Goal: Check status: Check status

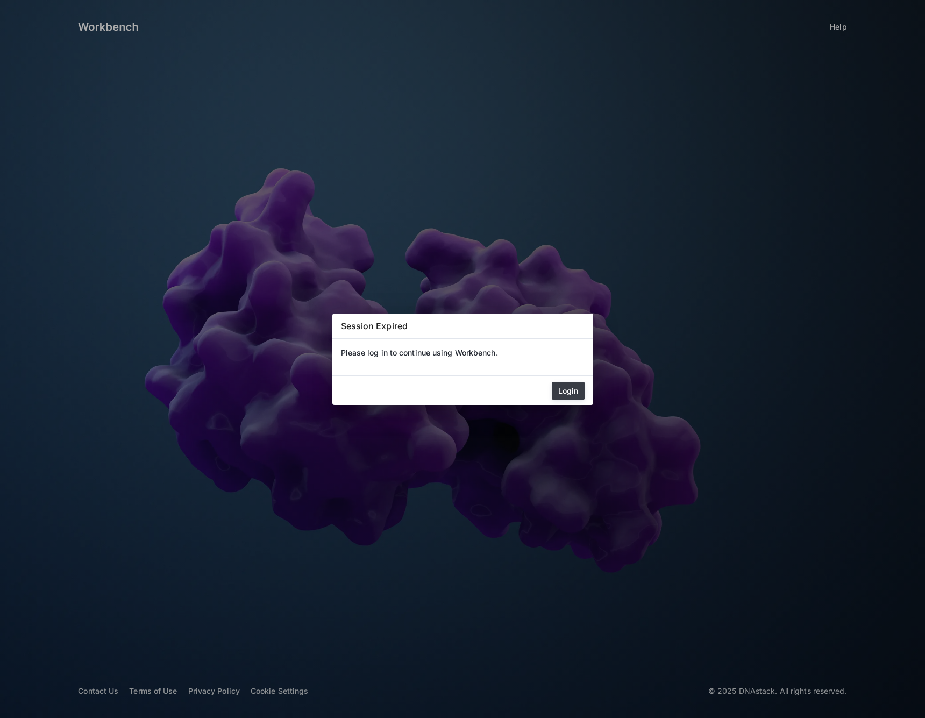
click at [567, 394] on button "Login" at bounding box center [568, 391] width 33 height 18
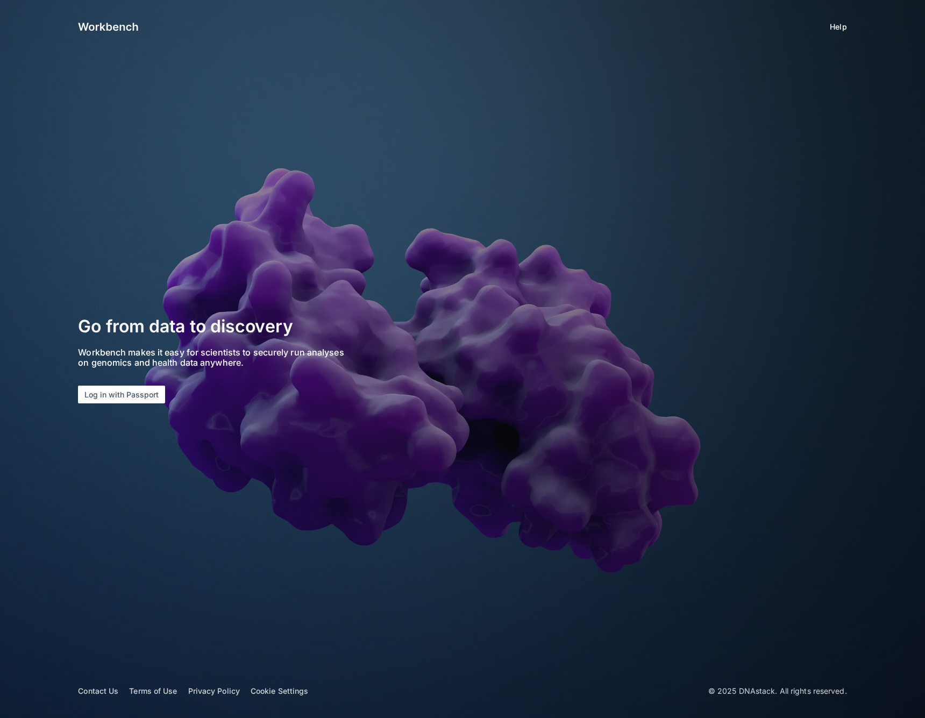
click at [126, 381] on section "Go from data to discovery Workbench makes it easy for scientists to securely ru…" at bounding box center [228, 359] width 300 height 89
click at [126, 397] on button "Log in with Passport" at bounding box center [121, 395] width 87 height 18
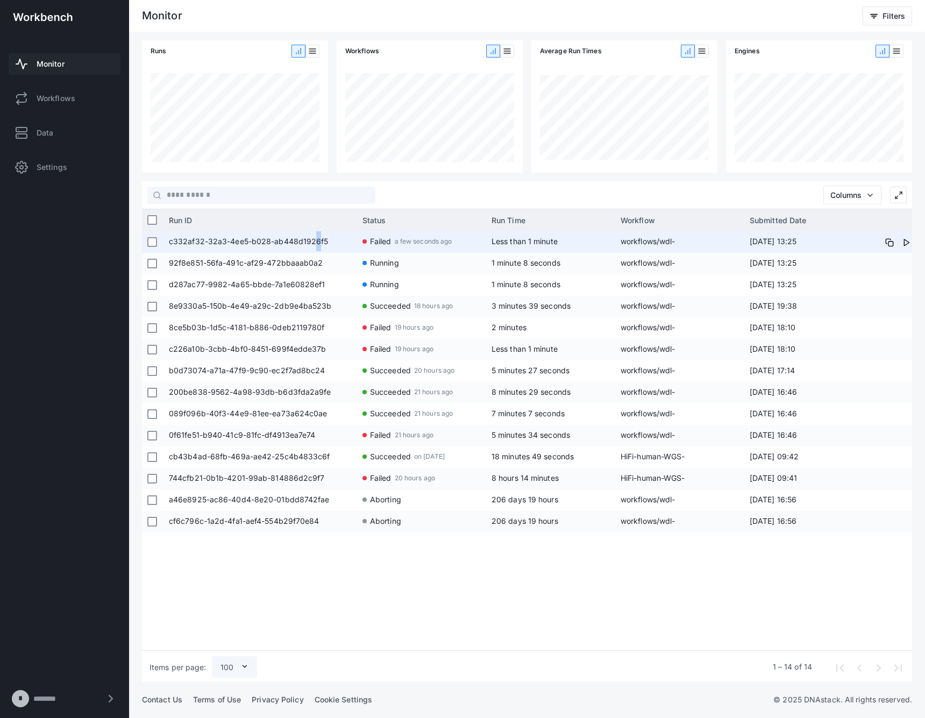
click at [316, 245] on span "c332af32-32a3-4ee5-b028-ab448d1926f5" at bounding box center [260, 242] width 183 height 22
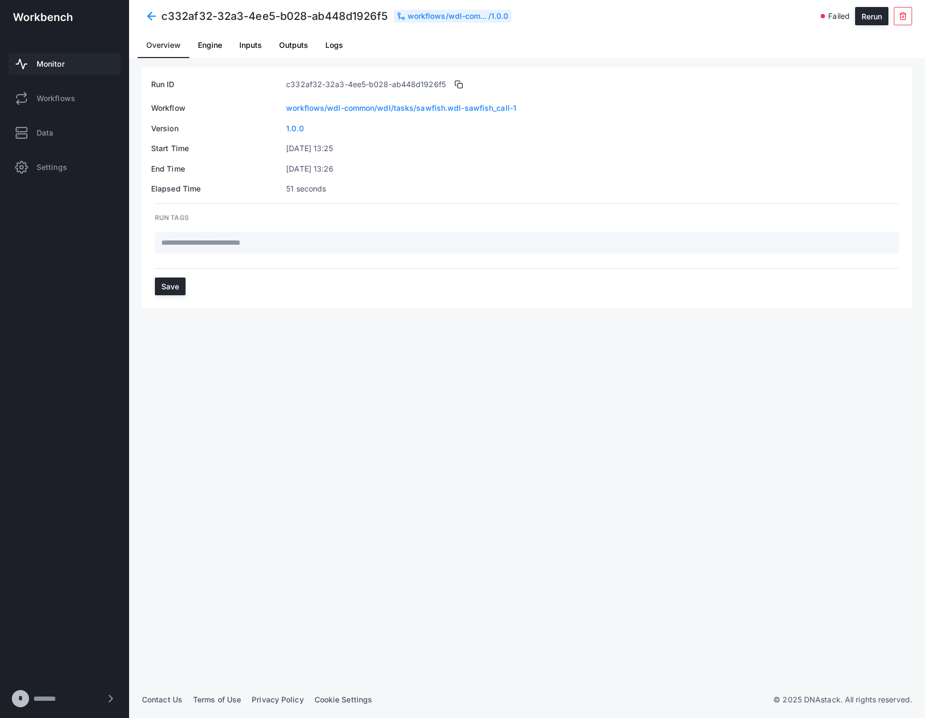
click at [331, 50] on span "Logs" at bounding box center [334, 45] width 18 height 26
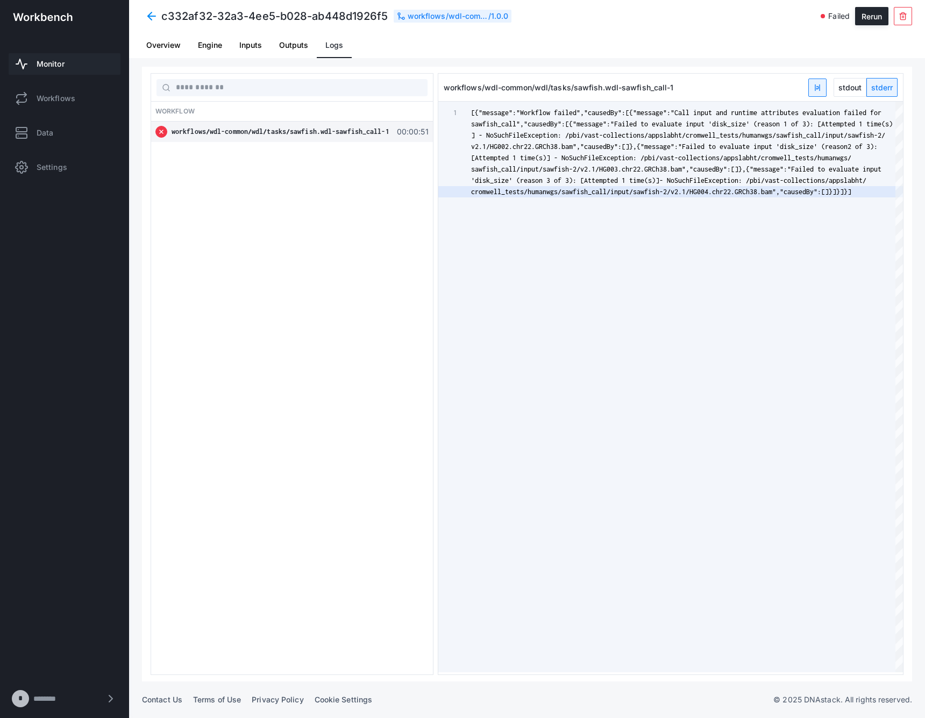
type textarea "**********"
click at [676, 179] on span "- NoSuchFileException: /pbi/vast-collections/apps" at bounding box center [752, 180] width 185 height 8
click at [48, 61] on span "Monitor" at bounding box center [51, 64] width 28 height 11
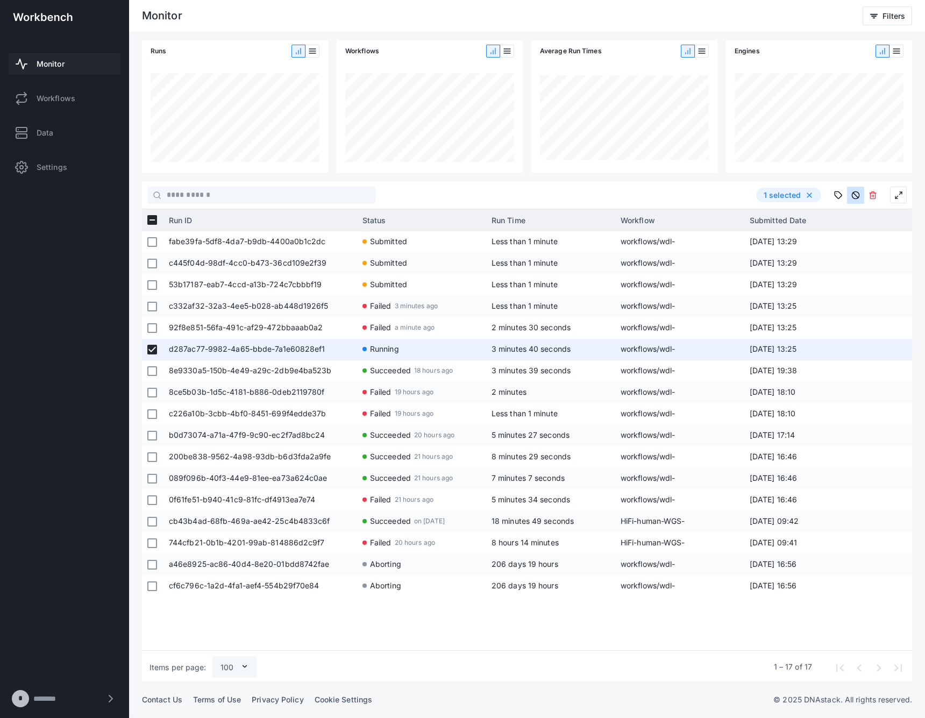
click at [851, 195] on button at bounding box center [855, 195] width 17 height 17
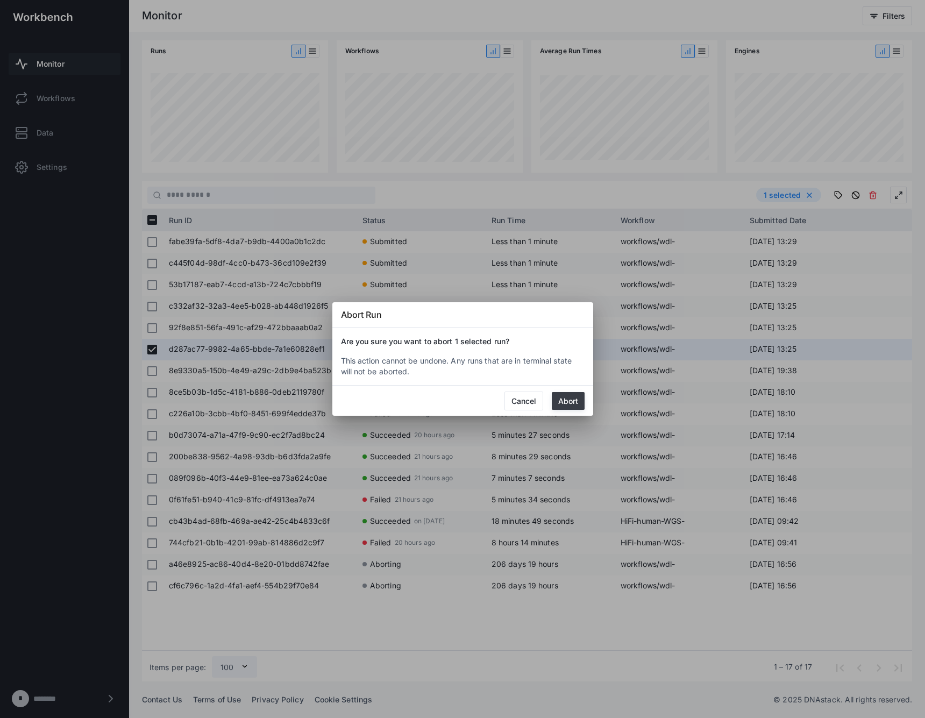
click at [576, 399] on button "Abort" at bounding box center [568, 401] width 33 height 18
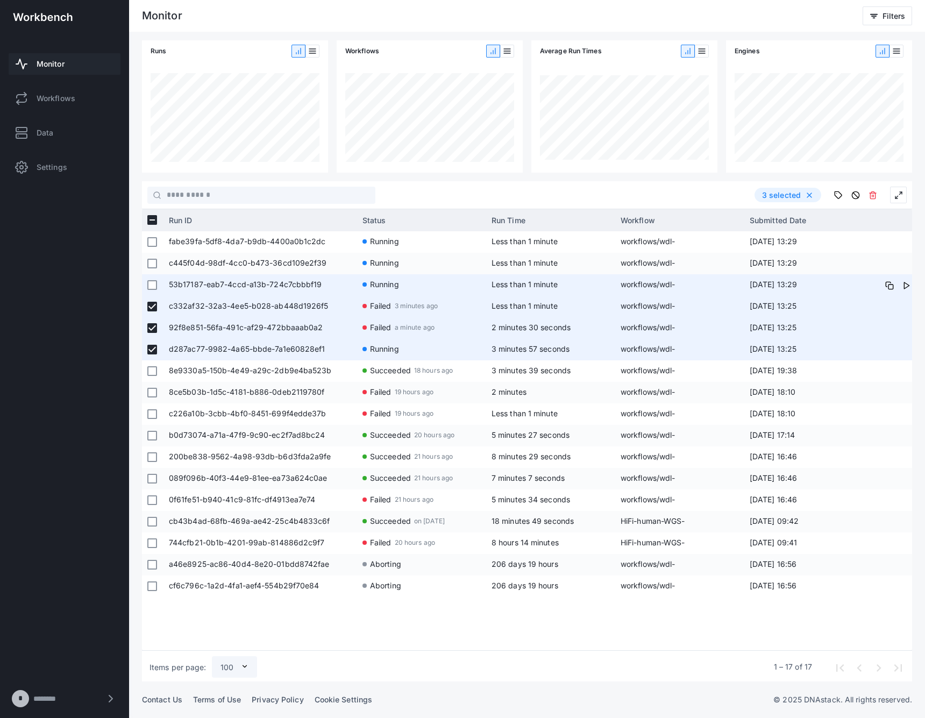
click at [267, 284] on span "53b17187-eab7-4ccd-a13b-724c7cbbbf19" at bounding box center [260, 285] width 183 height 22
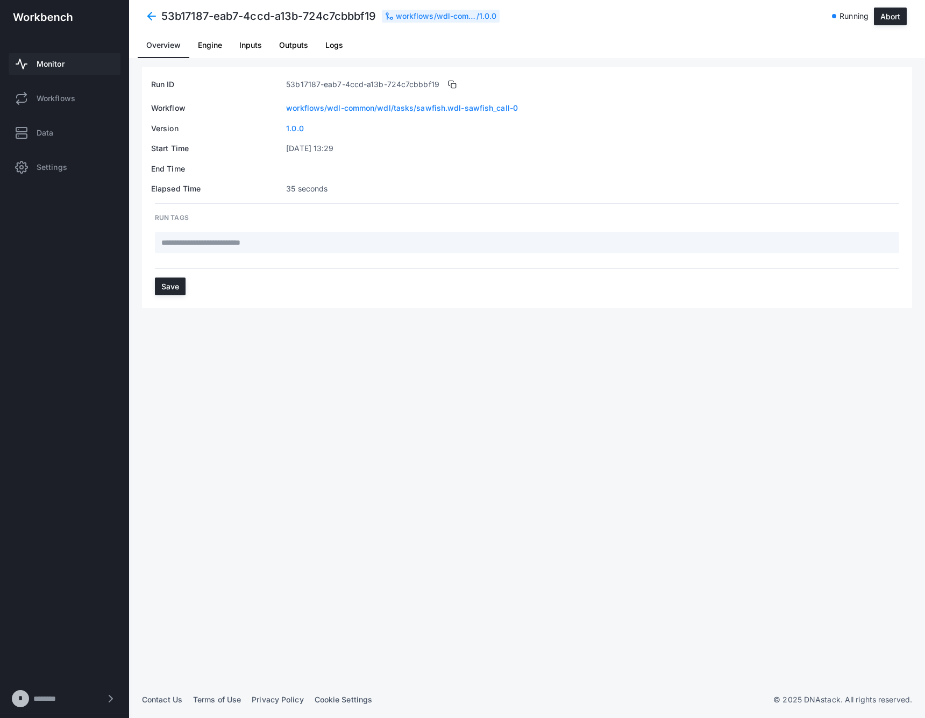
click at [335, 45] on span "Logs" at bounding box center [334, 45] width 18 height 8
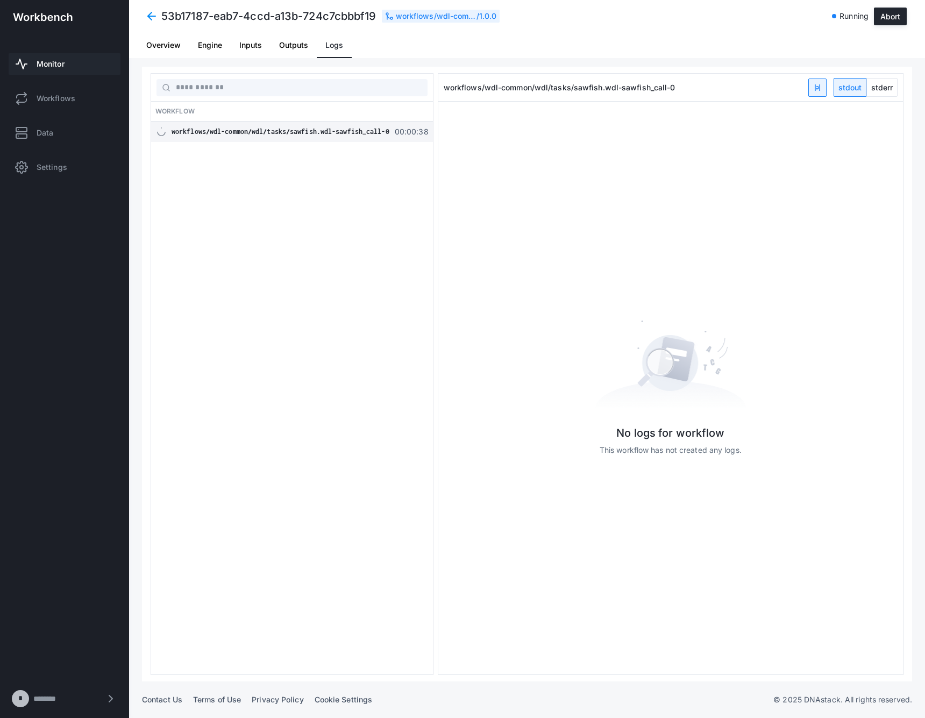
click at [152, 15] on span at bounding box center [151, 15] width 19 height 19
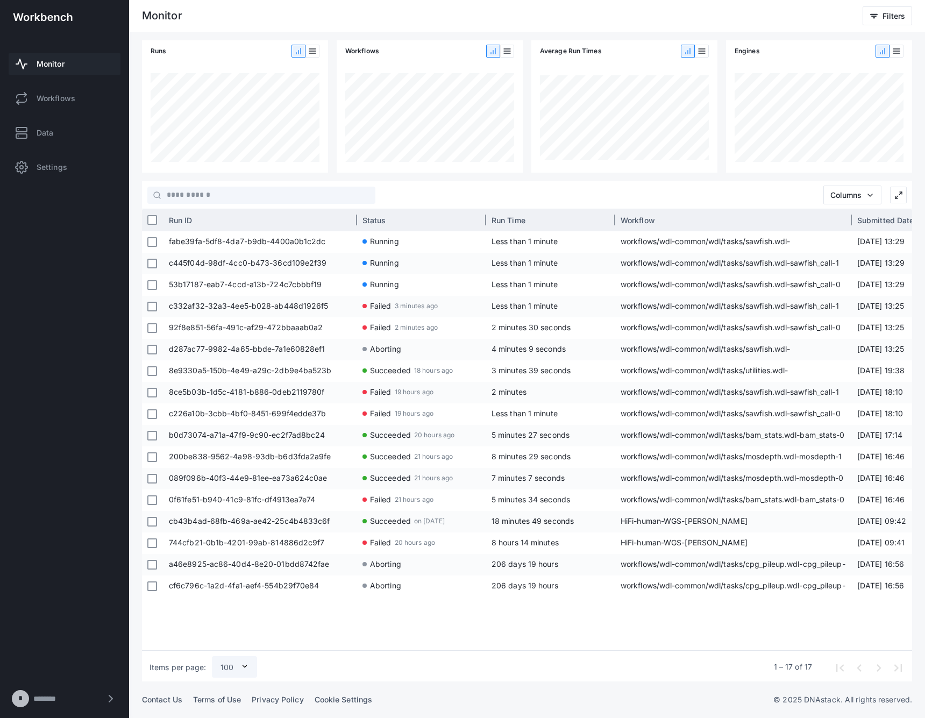
drag, startPoint x: 744, startPoint y: 219, endPoint x: 852, endPoint y: 214, distance: 107.7
click at [852, 214] on div at bounding box center [852, 220] width 3 height 22
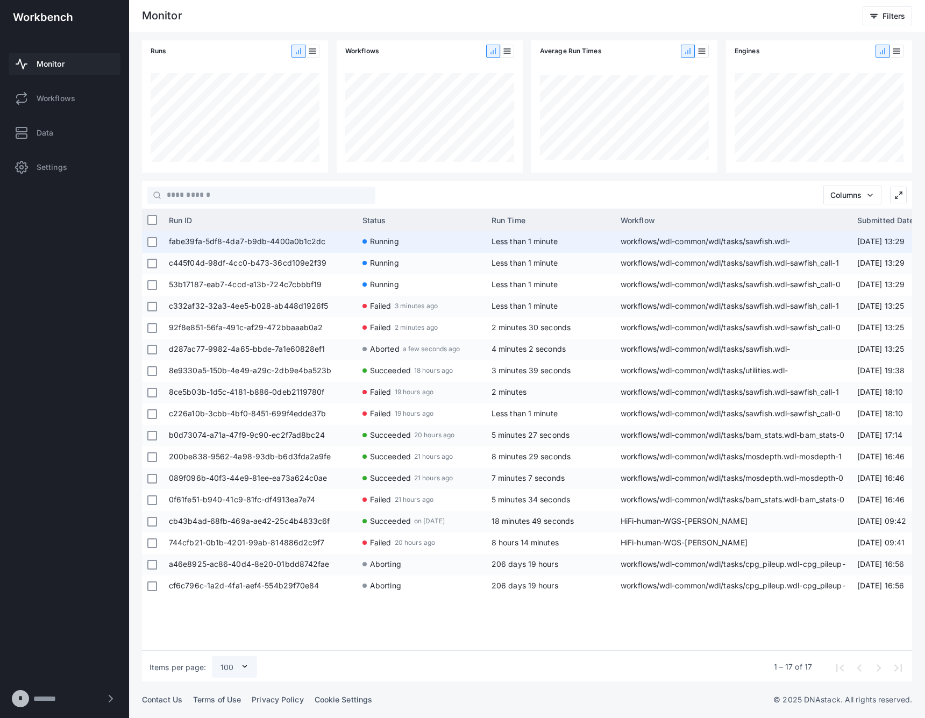
click at [337, 242] on span "fabe39fa-5df8-4da7-b9db-4400a0b1c2dc" at bounding box center [260, 242] width 183 height 22
click at [280, 246] on span "fabe39fa-5df8-4da7-b9db-4400a0b1c2dc" at bounding box center [260, 242] width 183 height 22
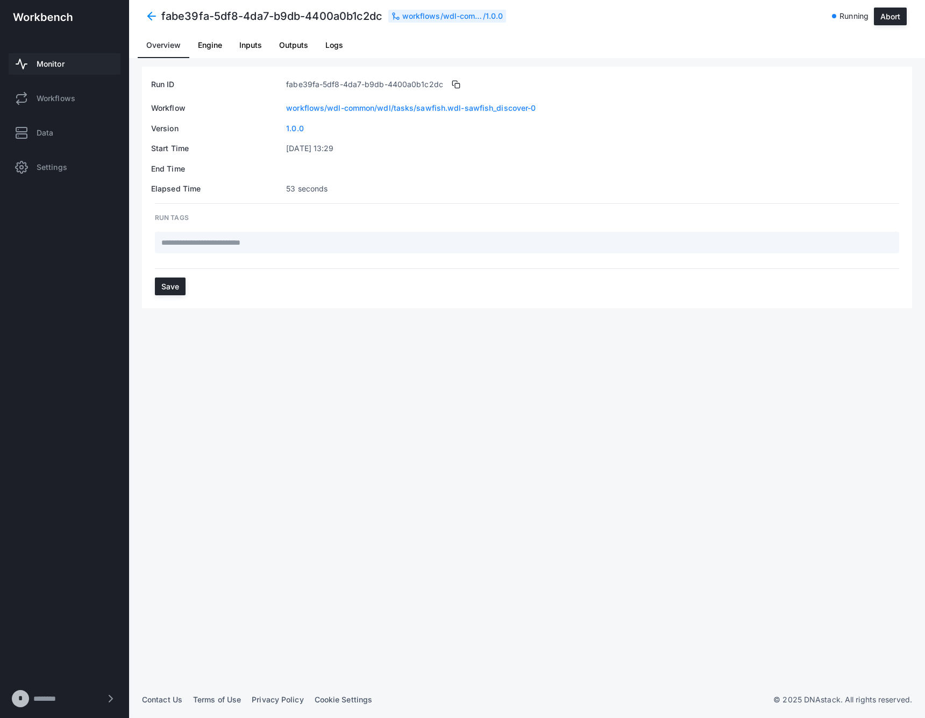
click at [336, 49] on span "Logs" at bounding box center [334, 45] width 18 height 26
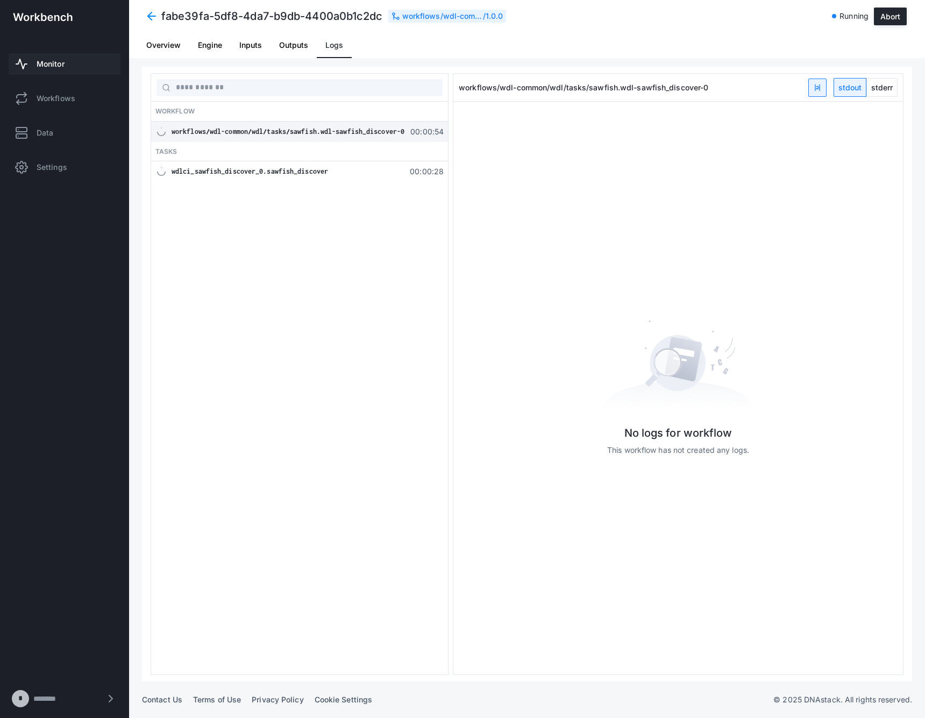
click at [308, 179] on div "wdlci_sawfish_discover_0.sawfish_discover 00:00:28" at bounding box center [299, 171] width 297 height 20
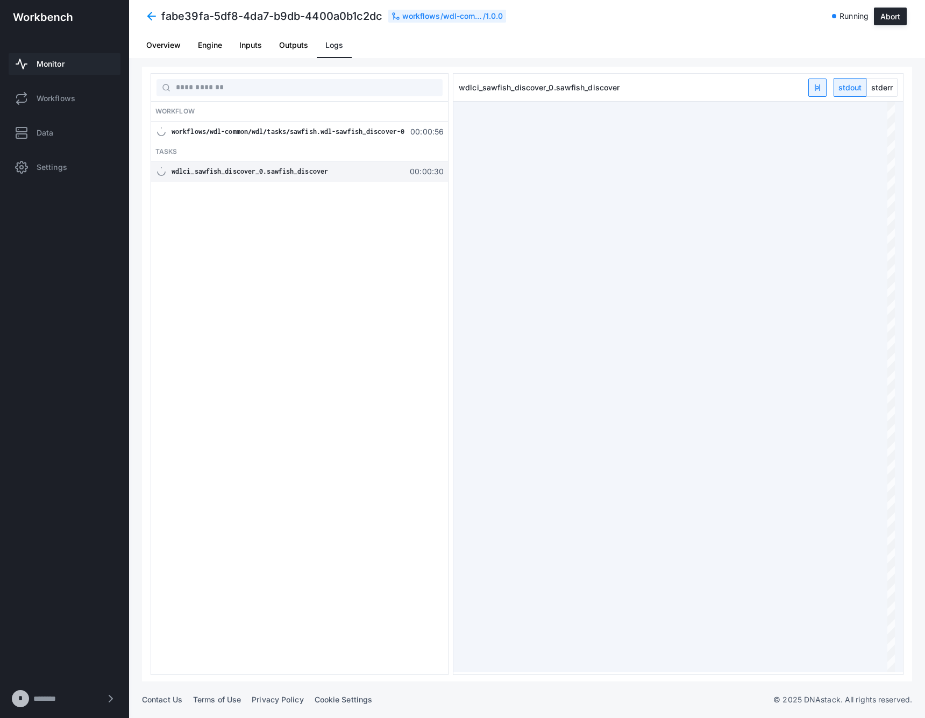
type textarea "**********"
click at [52, 61] on span "Monitor" at bounding box center [51, 64] width 28 height 11
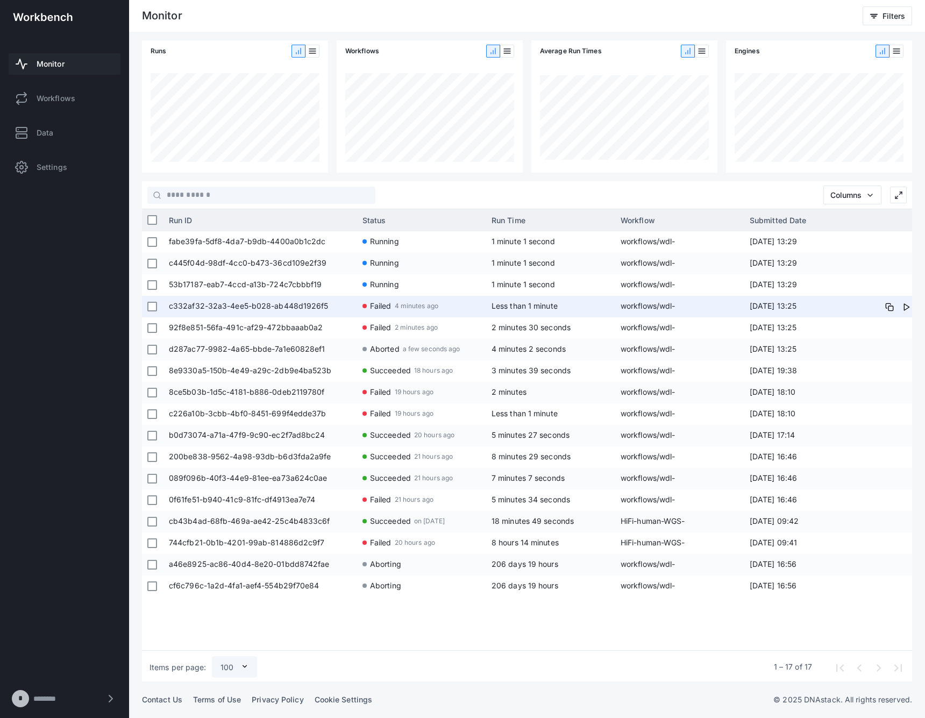
click at [157, 308] on span at bounding box center [157, 307] width 1 height 22
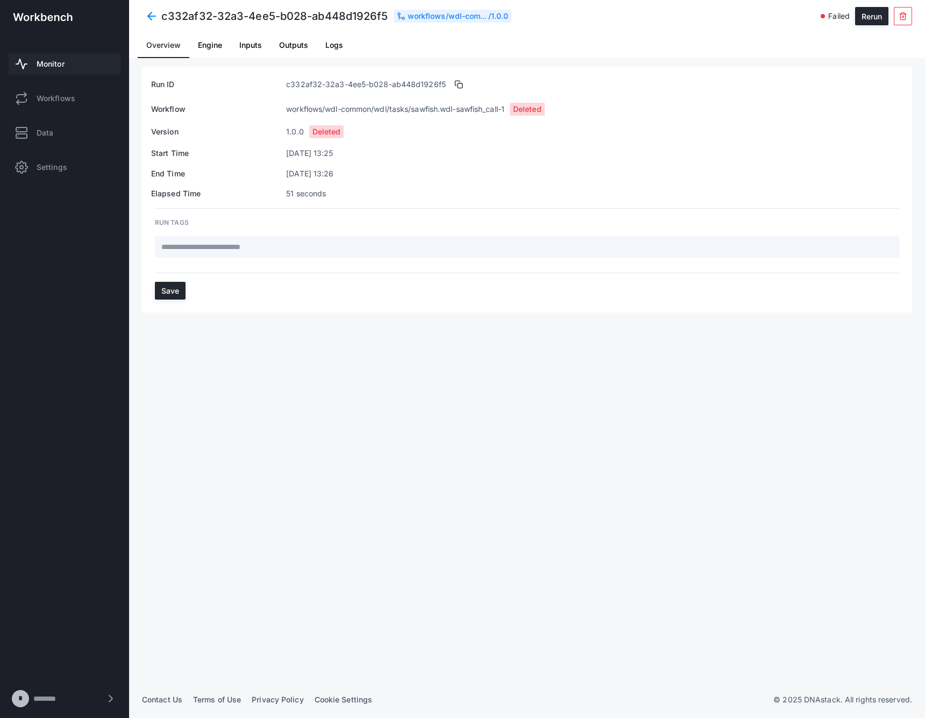
click at [146, 8] on span at bounding box center [151, 15] width 19 height 19
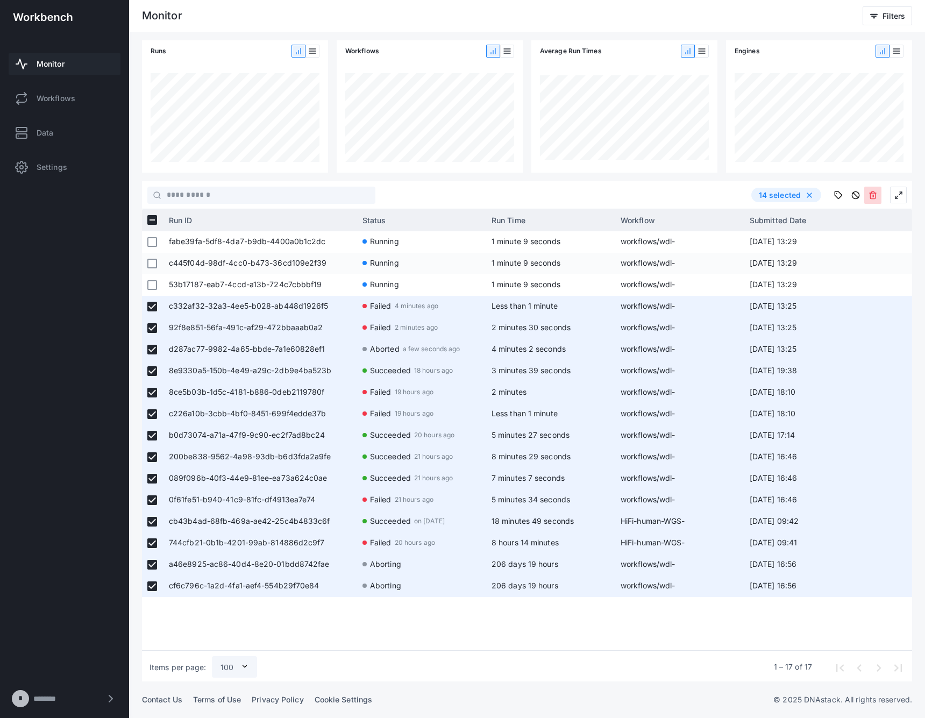
click at [872, 200] on button at bounding box center [873, 195] width 17 height 17
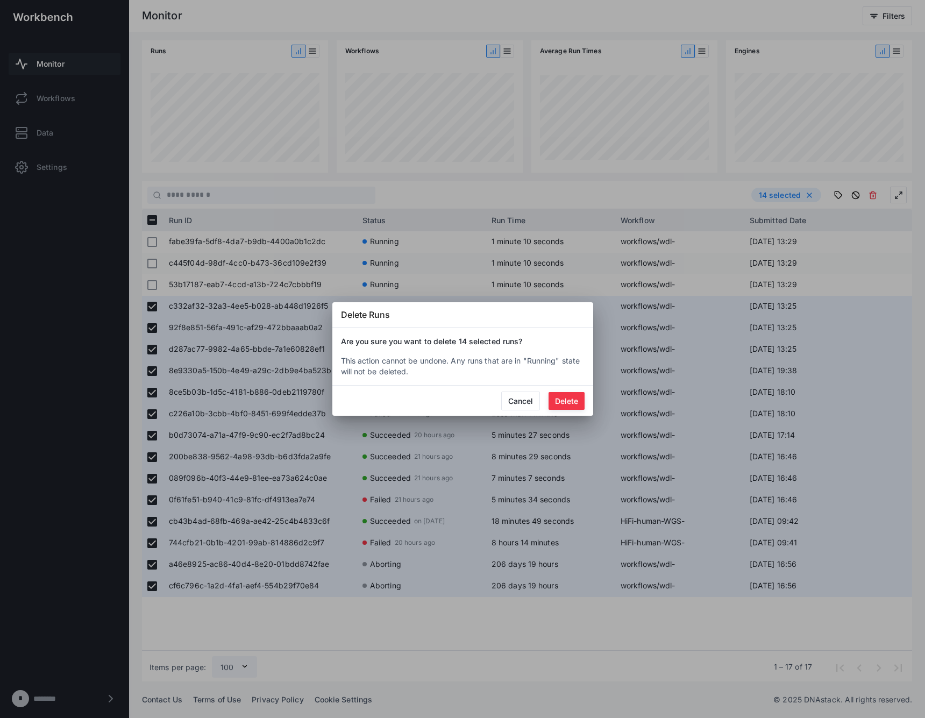
click at [578, 401] on button "Delete" at bounding box center [567, 401] width 36 height 18
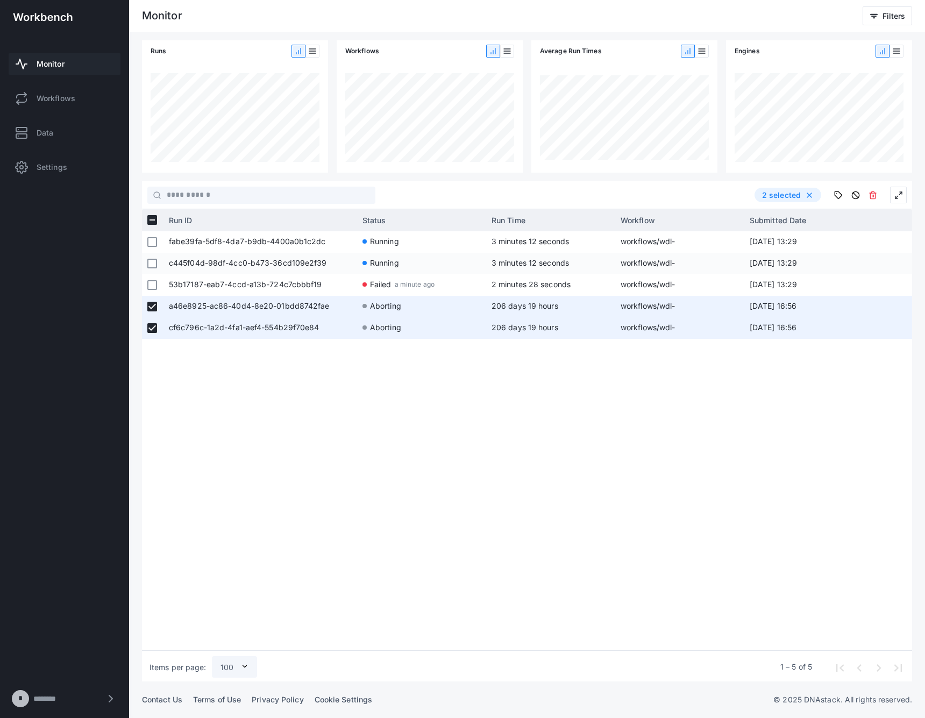
click at [296, 282] on span "53b17187-eab7-4ccd-a13b-724c7cbbbf19" at bounding box center [260, 285] width 183 height 22
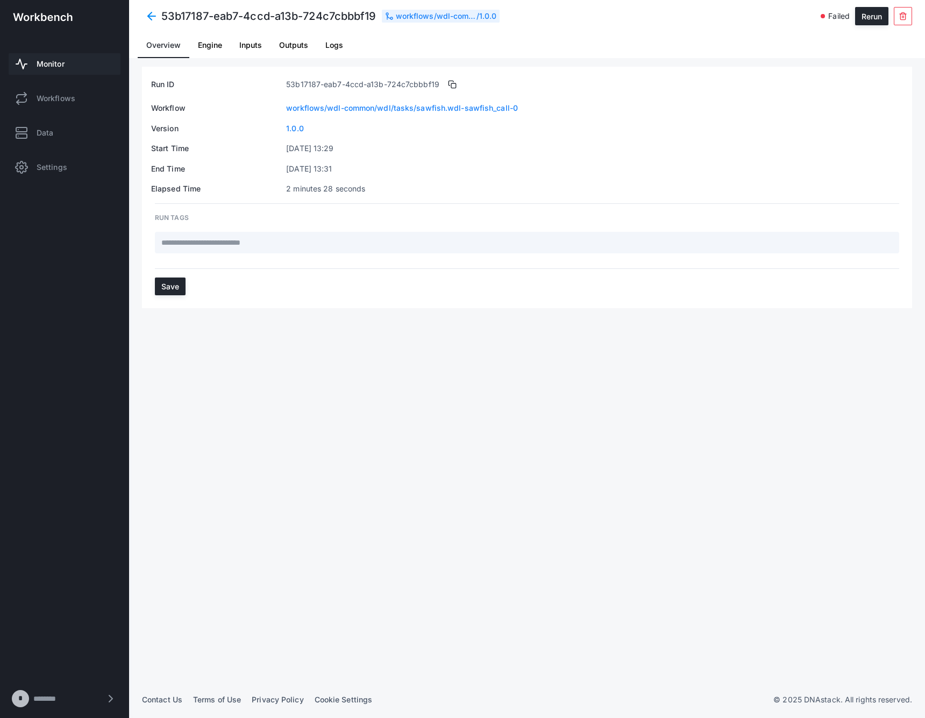
click at [341, 47] on span "Logs" at bounding box center [334, 45] width 18 height 8
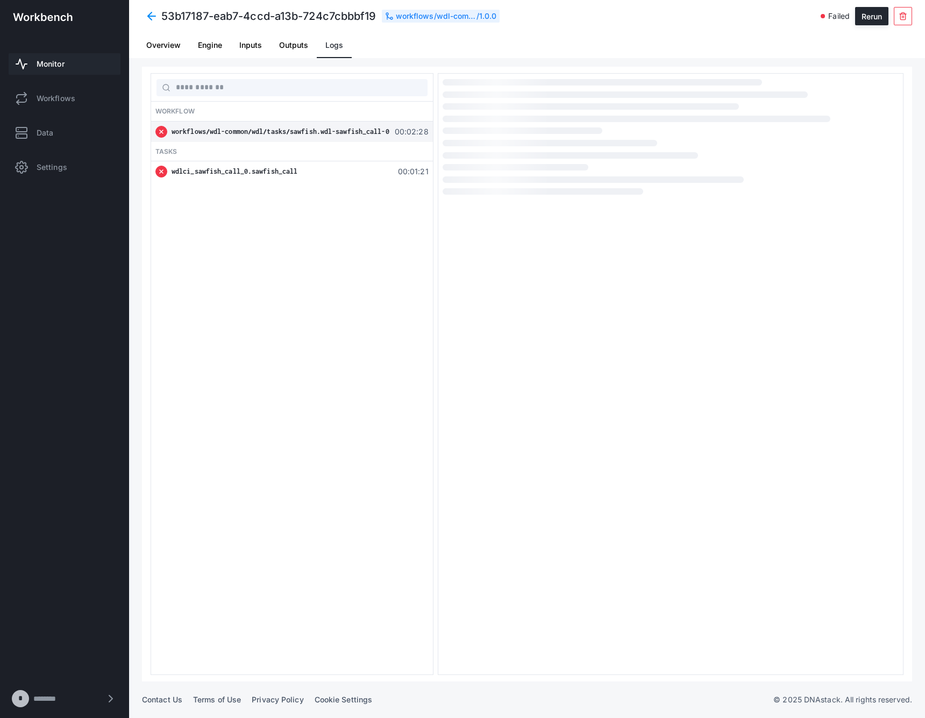
click at [322, 171] on div "wdlci_sawfish_call_0.sawfish_call" at bounding box center [281, 171] width 218 height 11
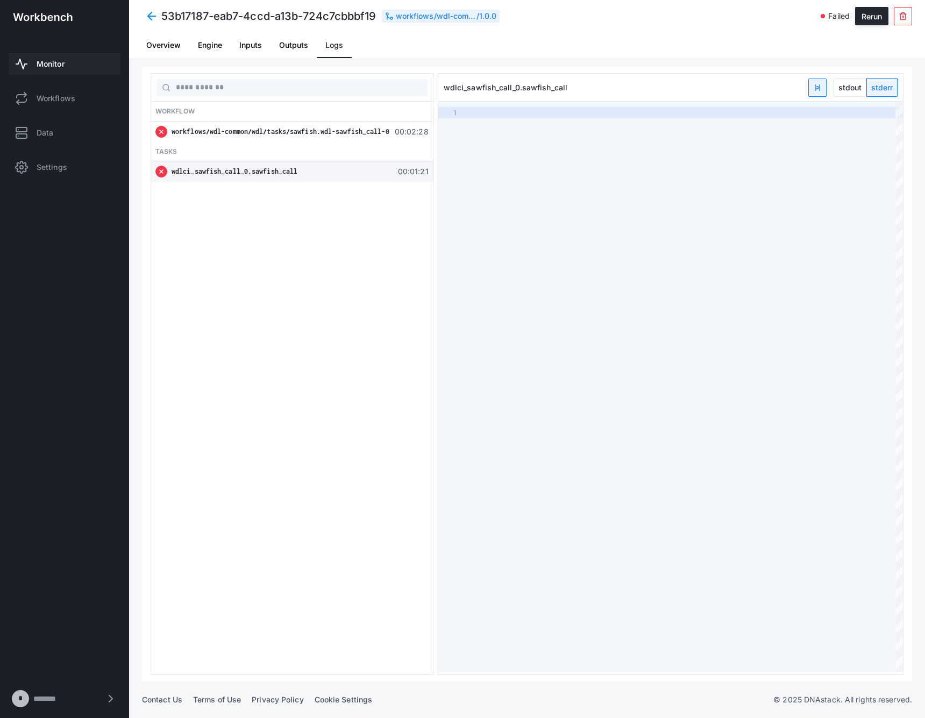
type textarea "**********"
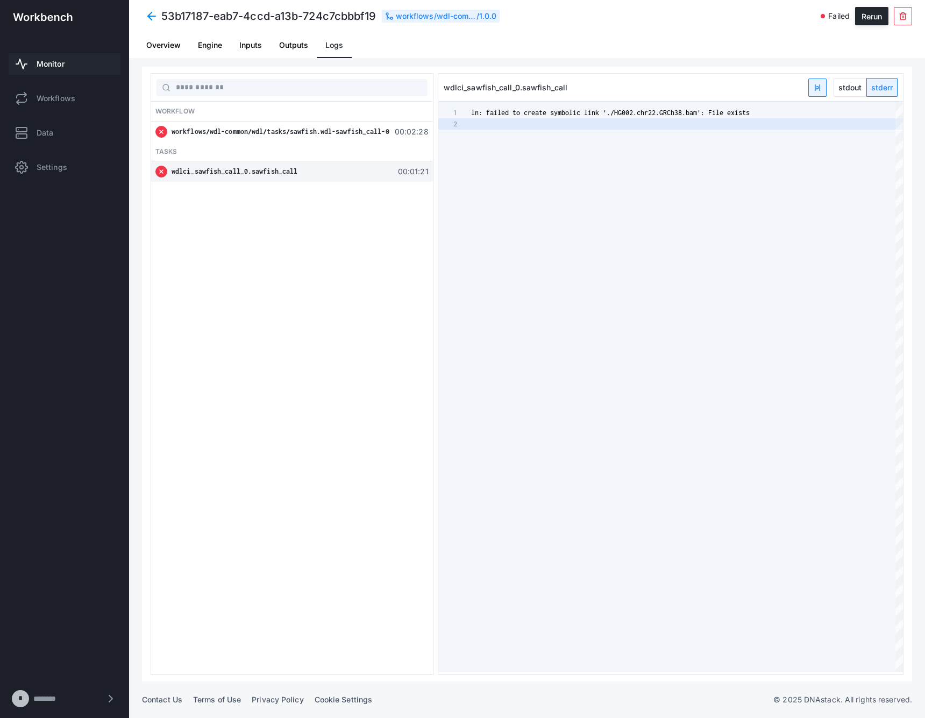
click at [64, 66] on span "Monitor" at bounding box center [51, 64] width 28 height 11
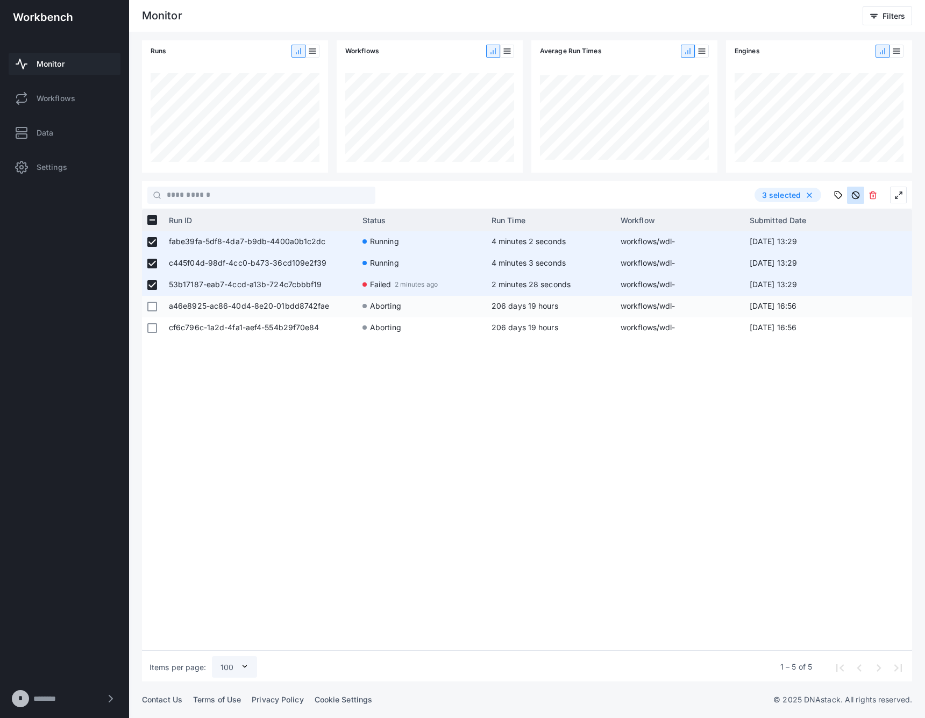
click at [859, 197] on use at bounding box center [855, 195] width 7 height 7
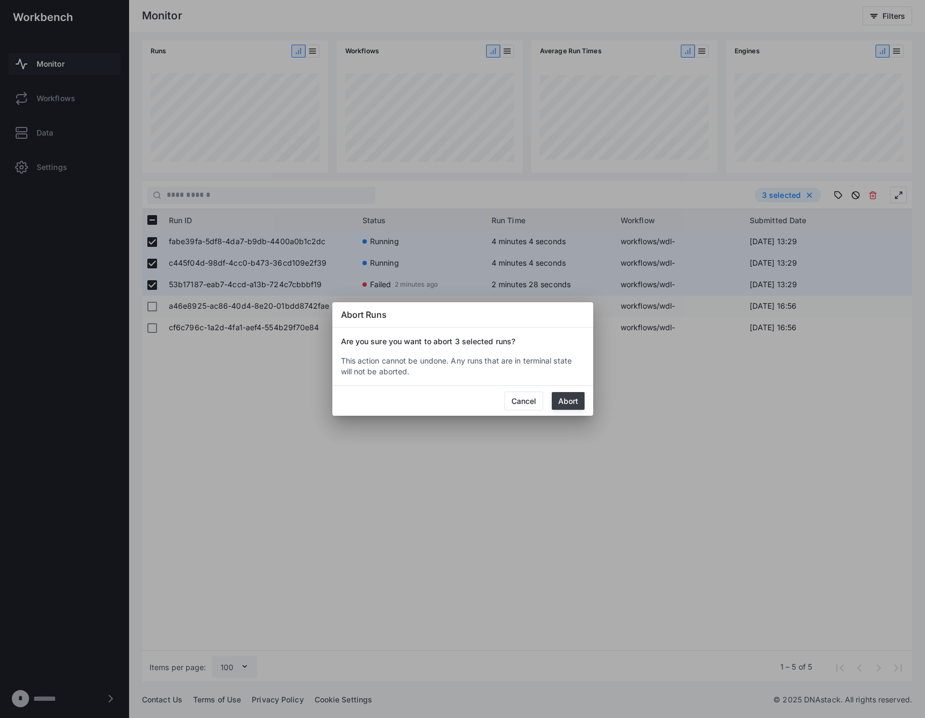
click at [571, 394] on button "Abort" at bounding box center [568, 401] width 33 height 18
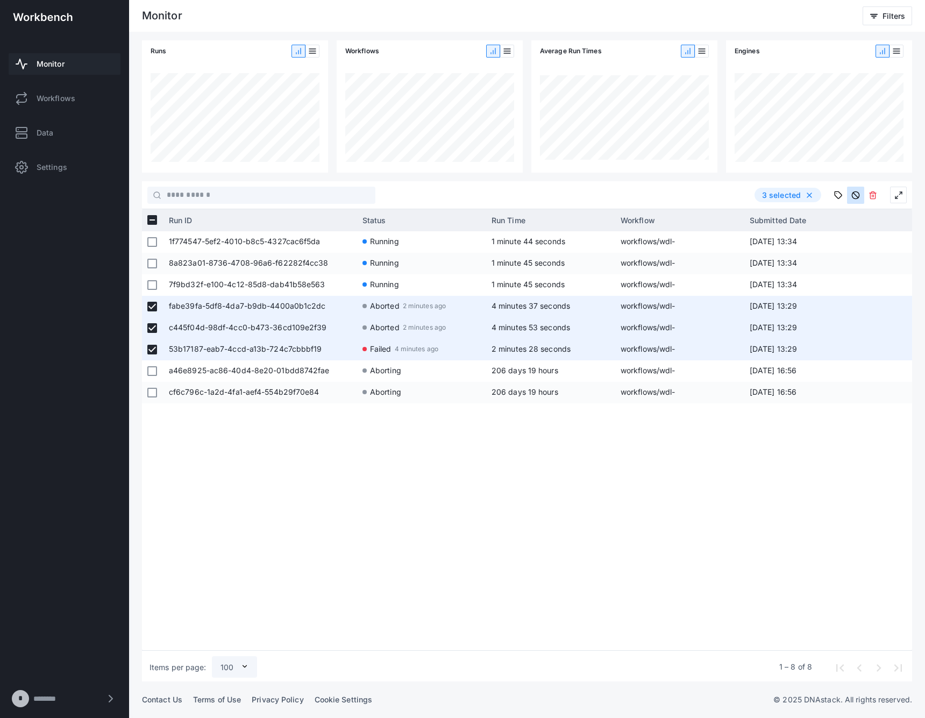
click at [851, 197] on button at bounding box center [855, 195] width 17 height 17
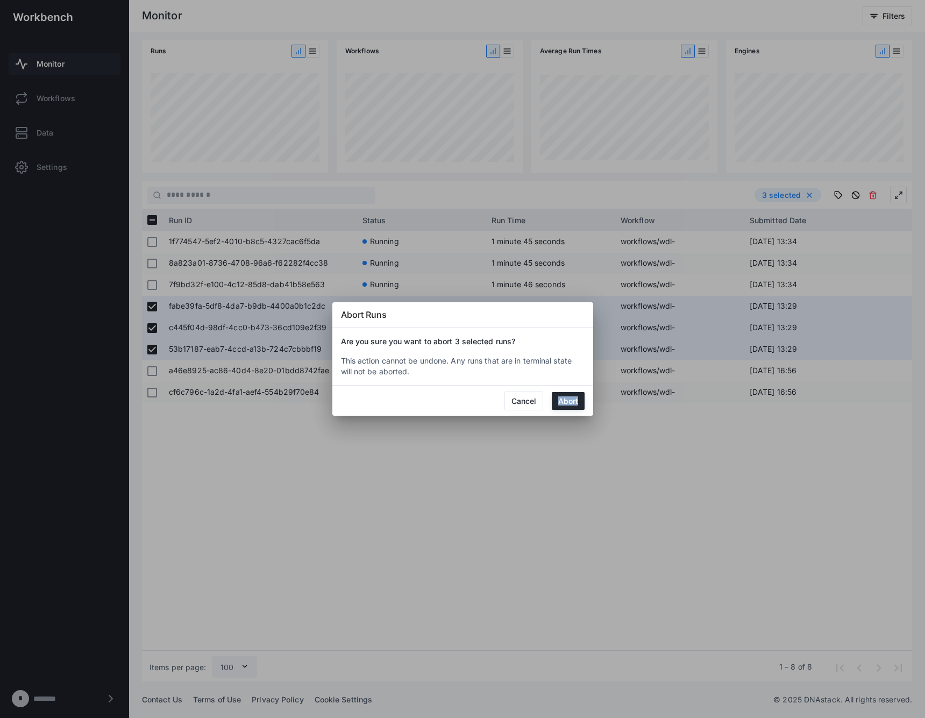
drag, startPoint x: 568, startPoint y: 409, endPoint x: 538, endPoint y: 413, distance: 29.8
click at [538, 413] on mat-dialog-actions "Cancel Abort" at bounding box center [462, 401] width 261 height 30
click at [524, 404] on button "Cancel" at bounding box center [524, 401] width 39 height 19
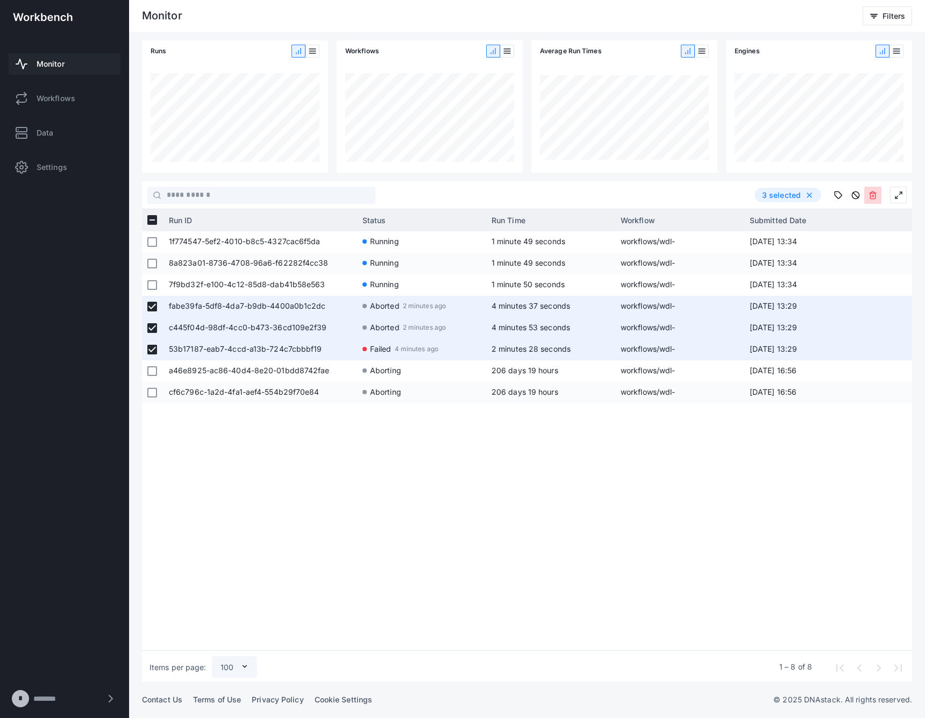
click at [869, 197] on icon at bounding box center [873, 195] width 9 height 9
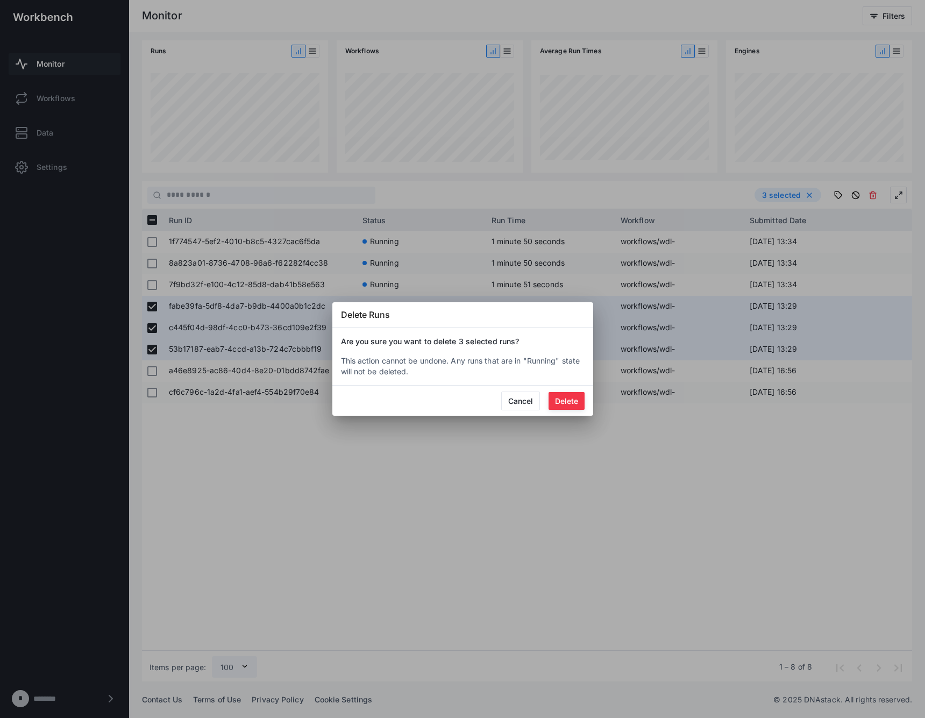
click at [576, 404] on button "Delete" at bounding box center [567, 401] width 36 height 18
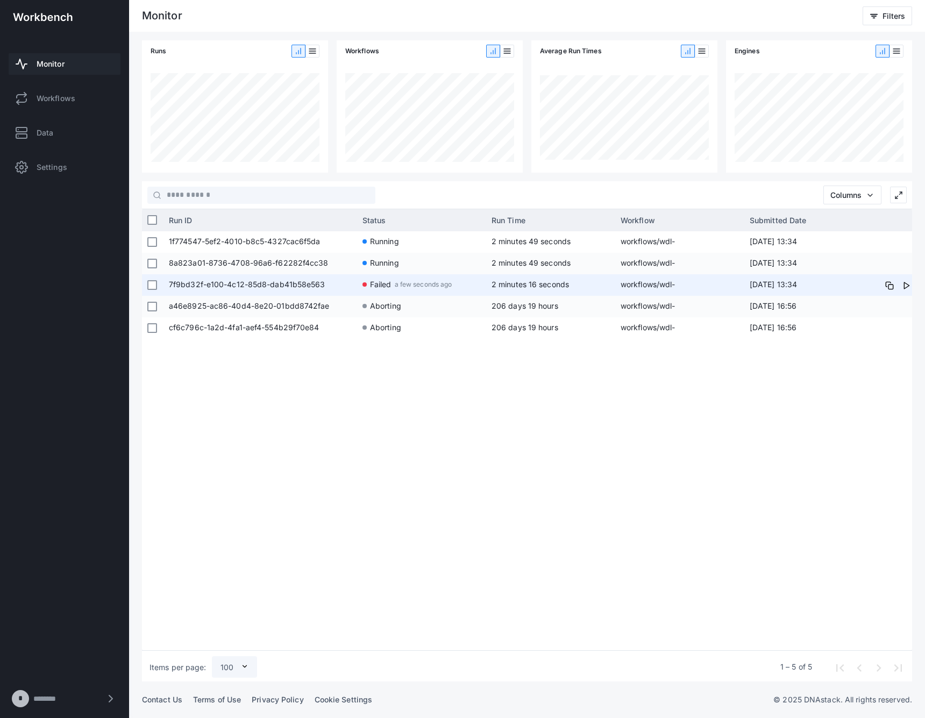
click at [482, 284] on div "Failed a few seconds ago" at bounding box center [421, 285] width 129 height 22
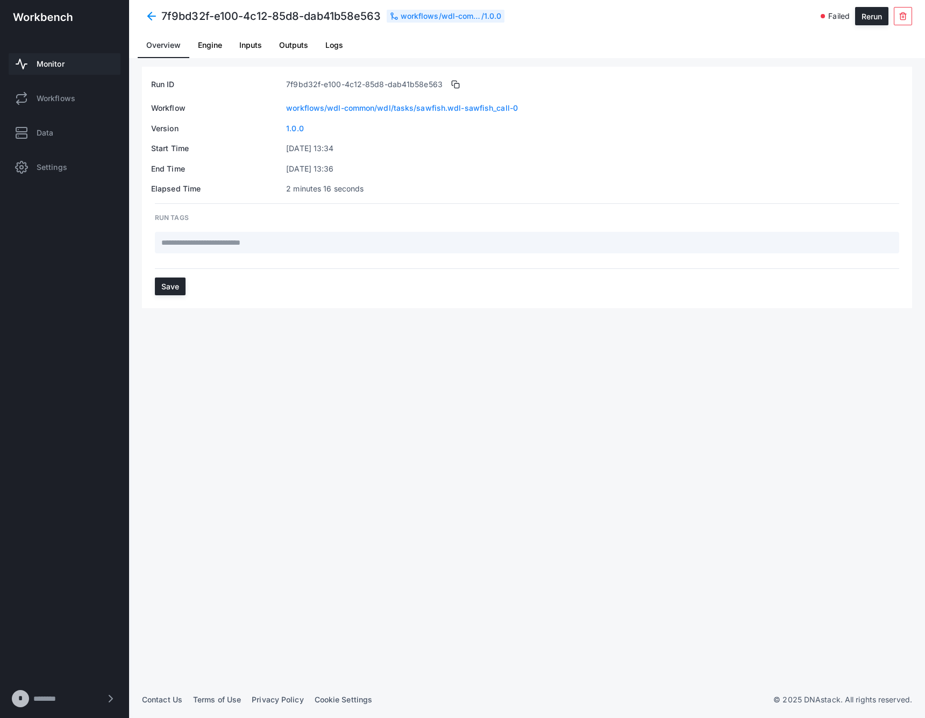
click at [338, 50] on span "Logs" at bounding box center [334, 45] width 18 height 26
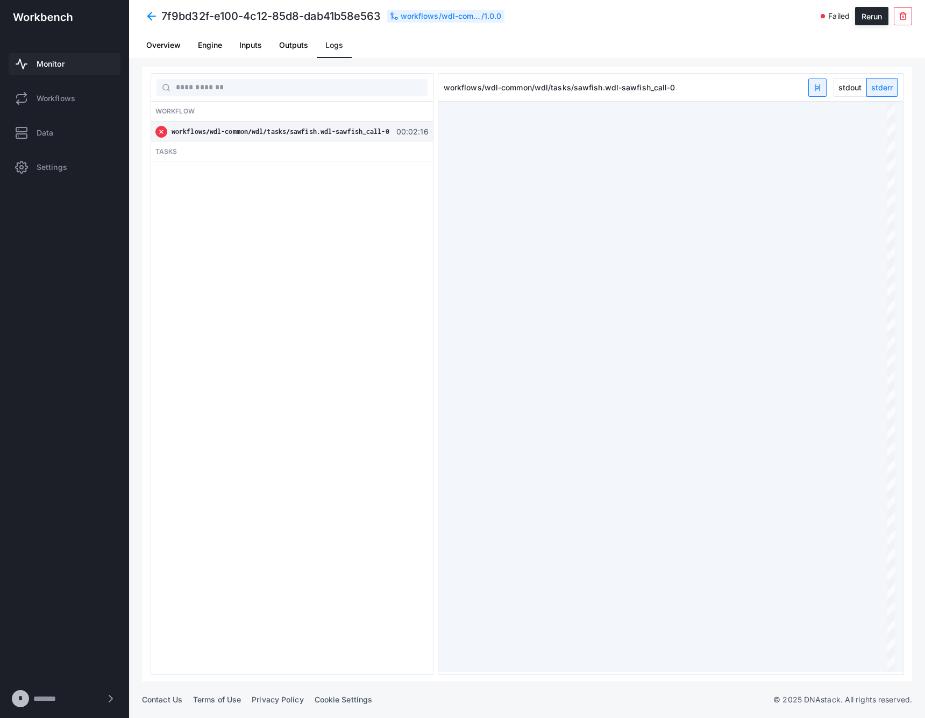
type textarea "**********"
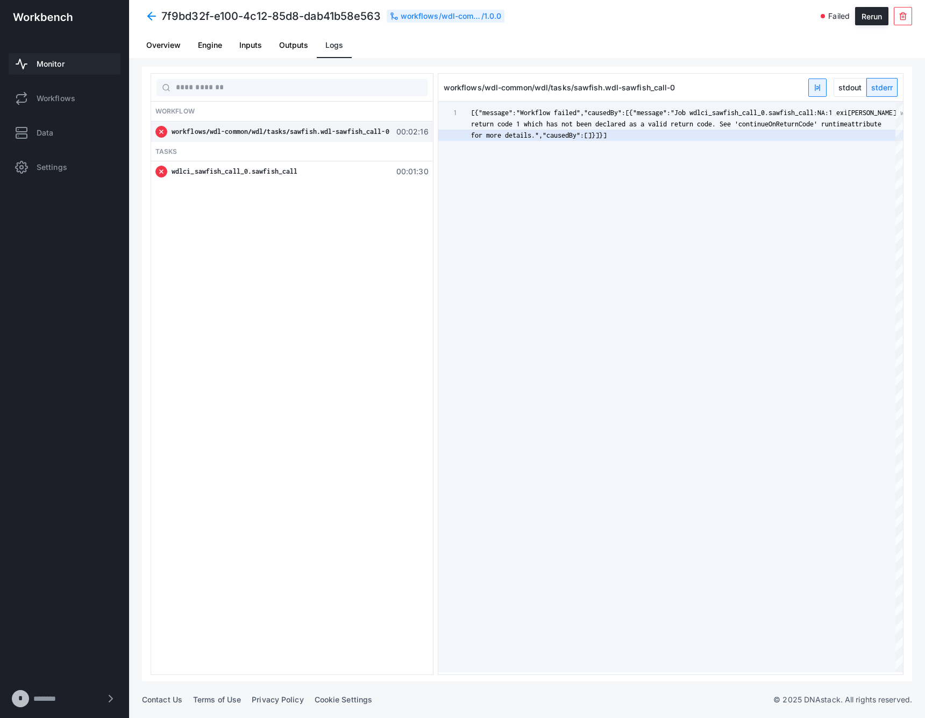
click at [260, 161] on div "wdlci_sawfish_call_0.sawfish_call 00:01:30" at bounding box center [292, 171] width 282 height 20
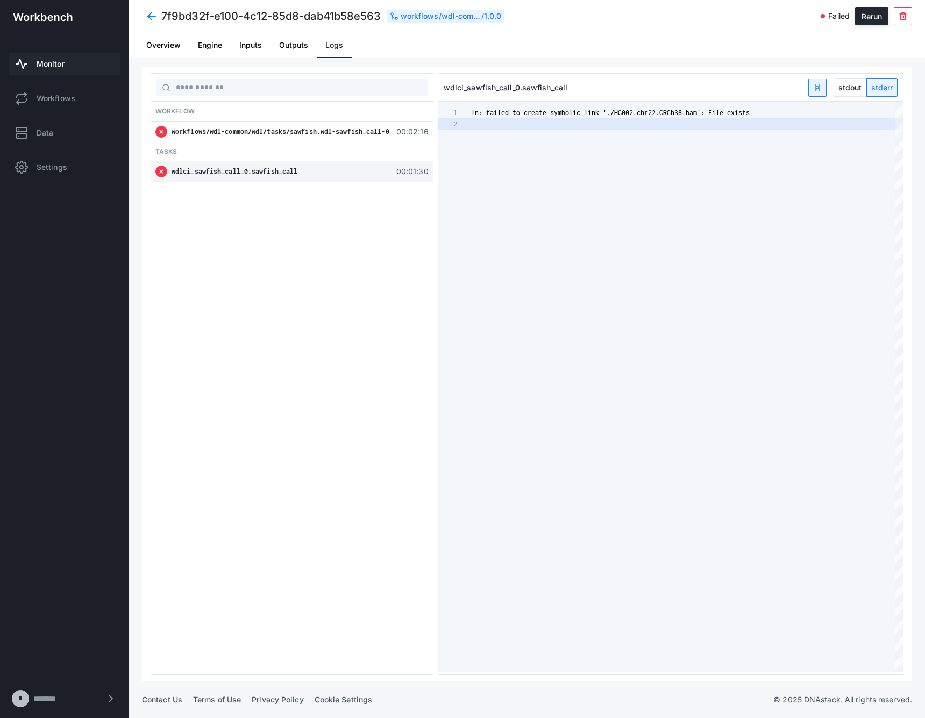
scroll to position [11, 0]
click at [47, 65] on span "Monitor" at bounding box center [51, 64] width 28 height 11
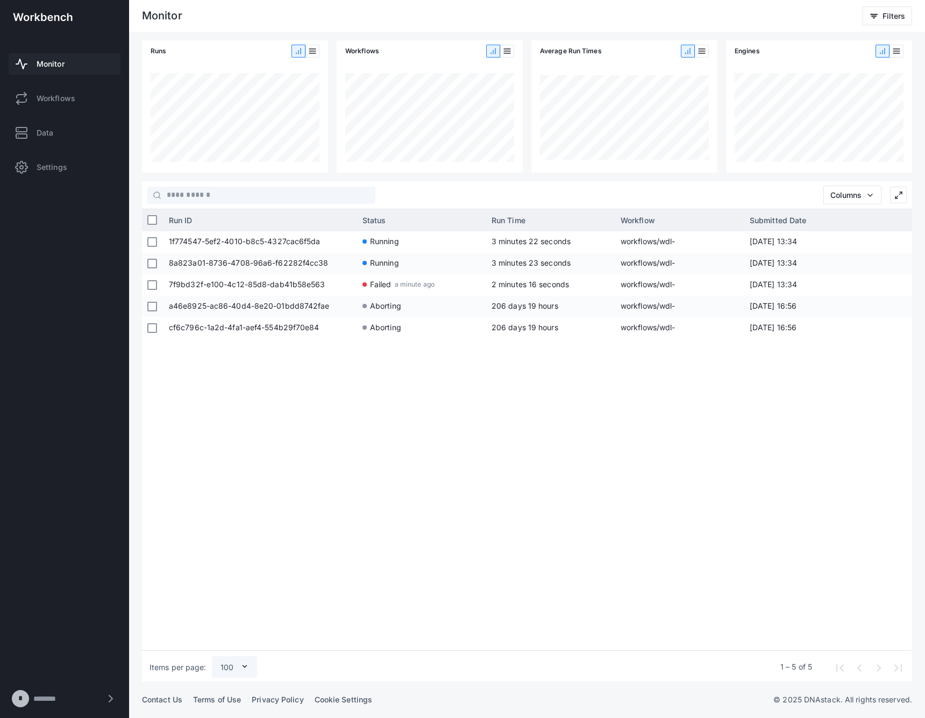
click at [154, 215] on div at bounding box center [153, 220] width 22 height 22
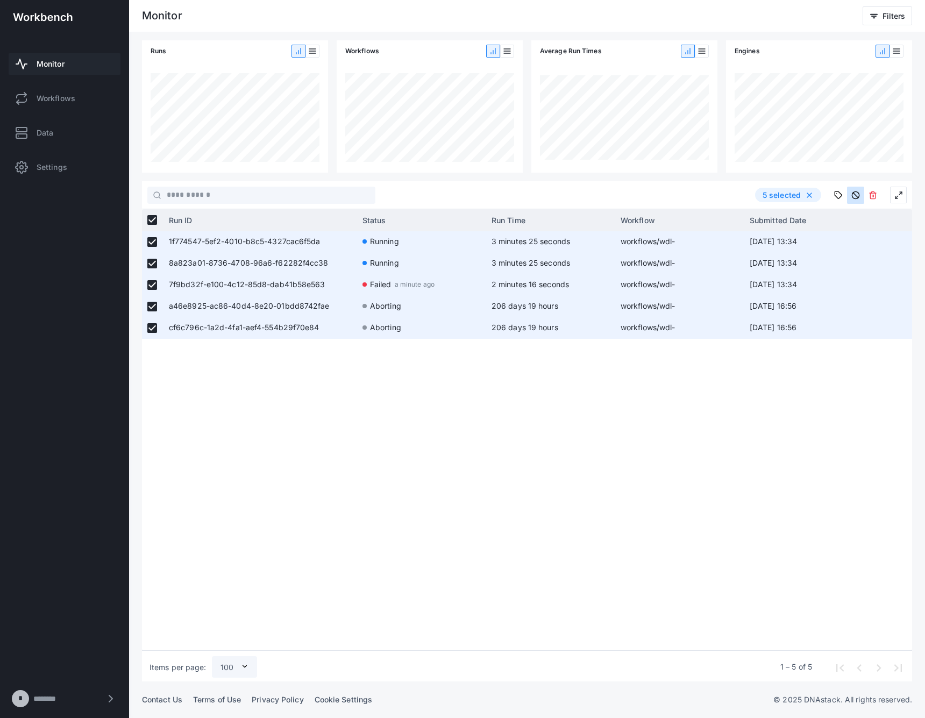
click at [864, 192] on button at bounding box center [855, 195] width 17 height 17
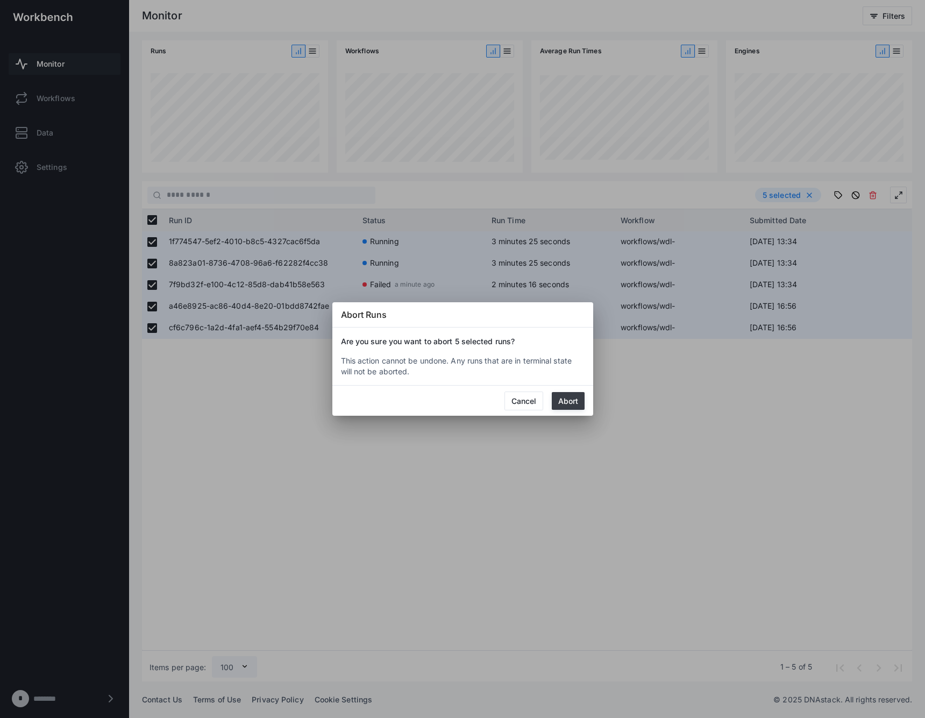
click at [572, 398] on button "Abort" at bounding box center [568, 401] width 33 height 18
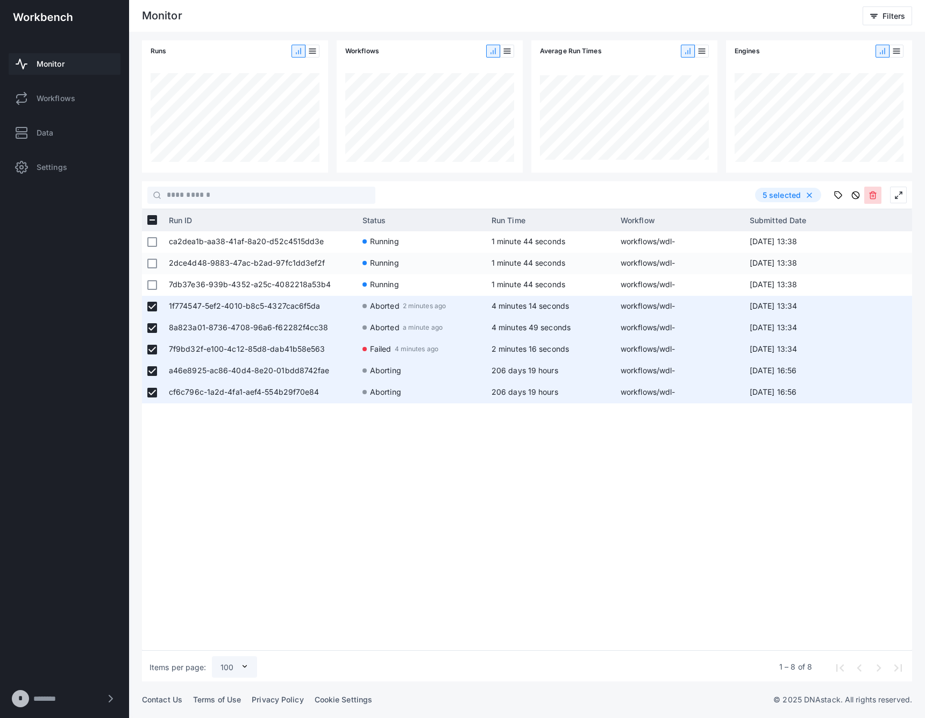
click at [868, 197] on button at bounding box center [873, 195] width 17 height 17
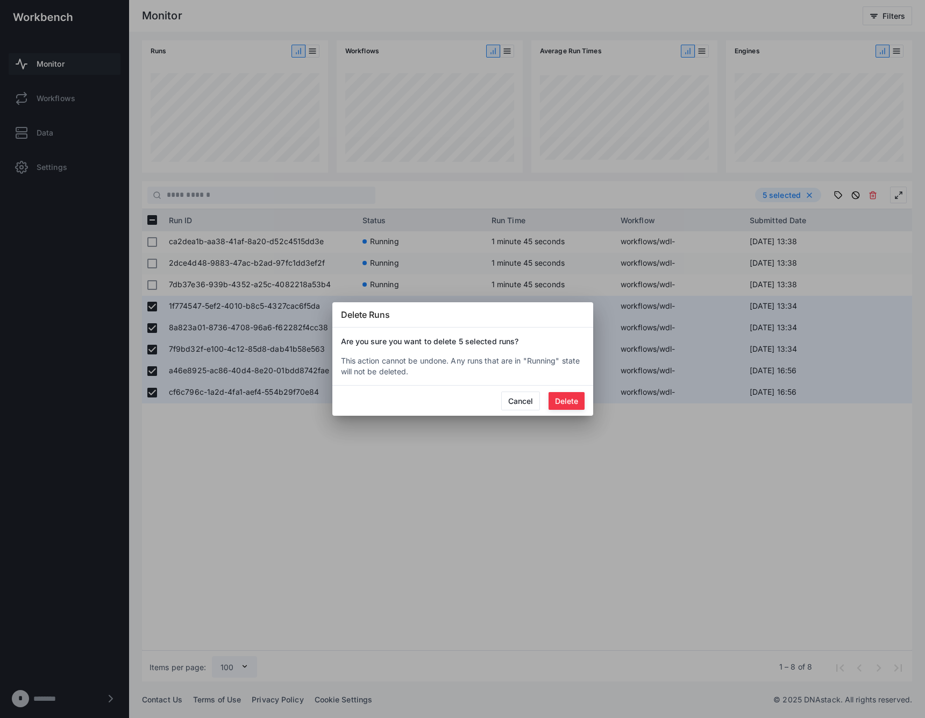
click at [571, 394] on button "Delete" at bounding box center [567, 401] width 36 height 18
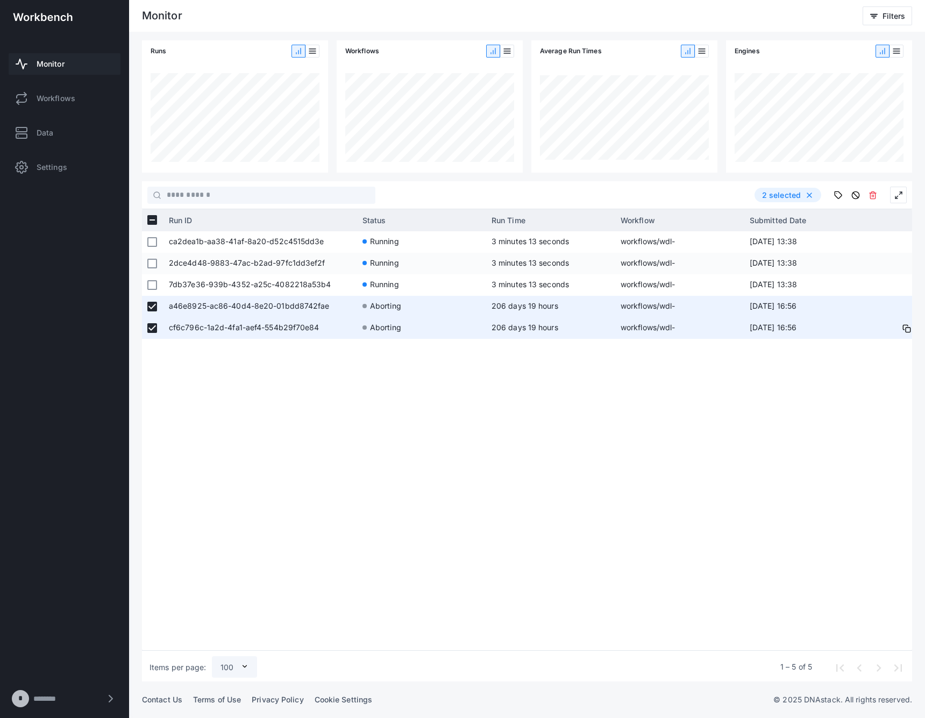
click at [520, 399] on div "ca2dea1b-aa38-41af-8a20-d52c4515dd3e Running 3 minutes 13 seconds workflows/wdl…" at bounding box center [538, 438] width 749 height 415
click at [146, 310] on div at bounding box center [153, 307] width 22 height 22
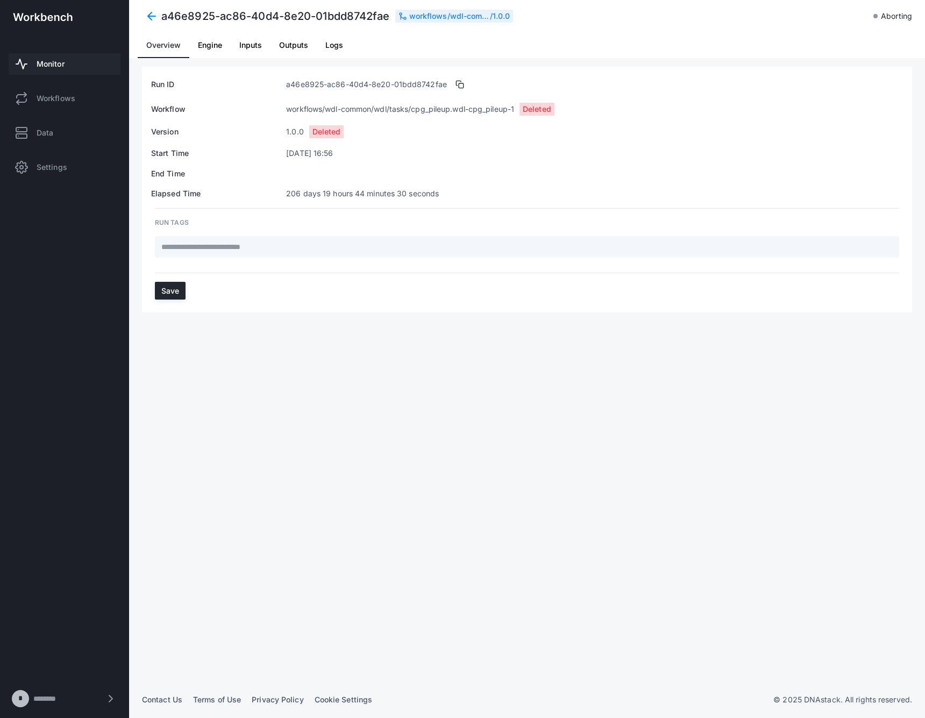
click at [76, 63] on link "Monitor" at bounding box center [65, 64] width 112 height 22
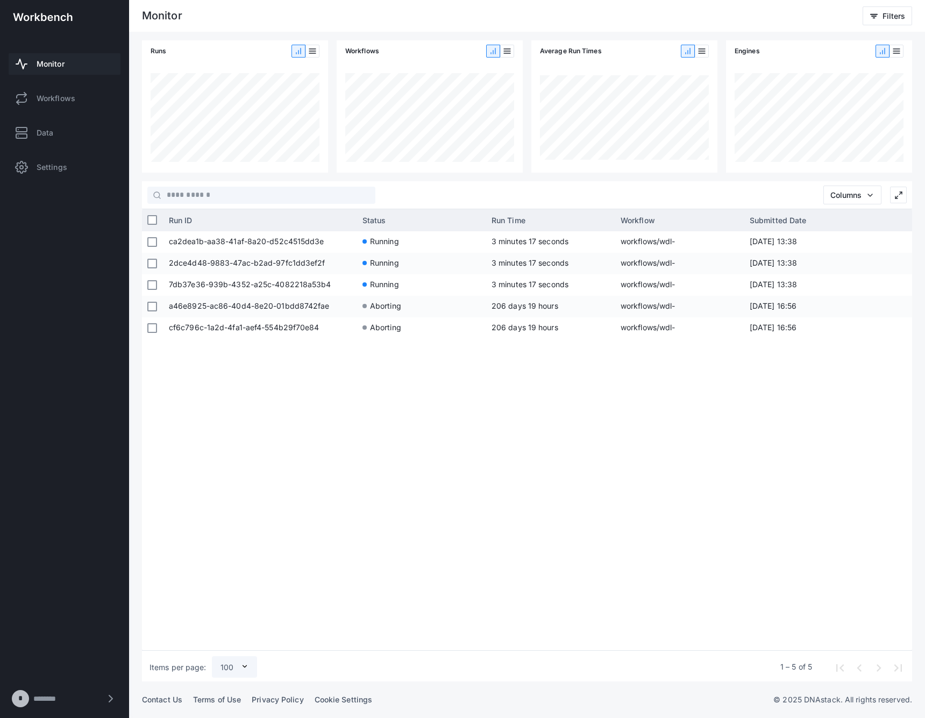
click at [767, 1] on div "Monitor Filters" at bounding box center [527, 16] width 796 height 32
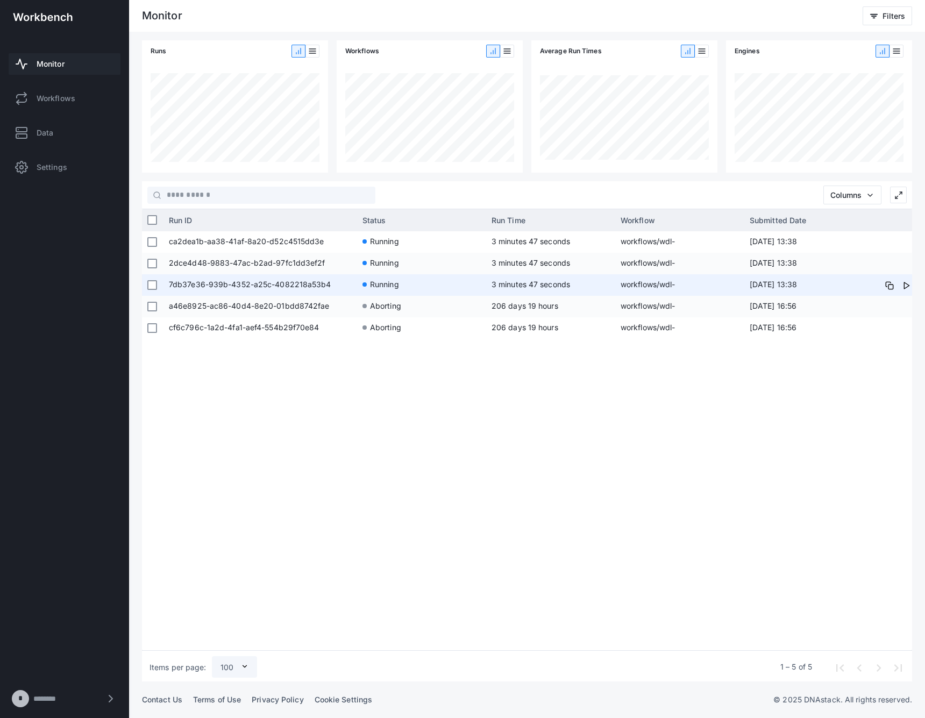
click at [334, 282] on span "7db37e36-939b-4352-a25c-4082218a53b4" at bounding box center [260, 285] width 183 height 22
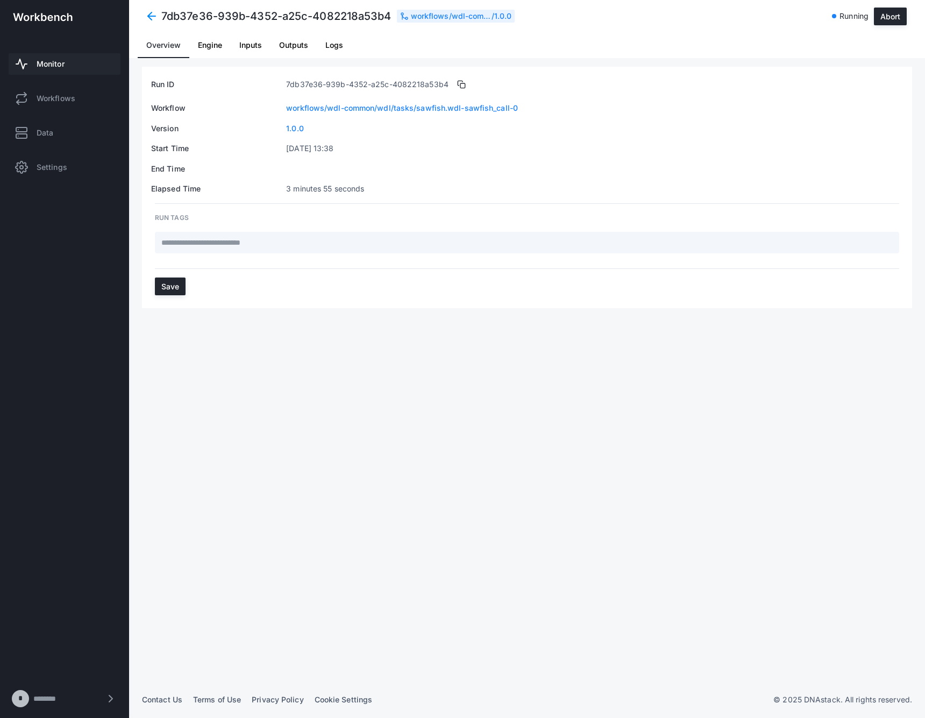
click at [334, 43] on span "Logs" at bounding box center [334, 45] width 18 height 8
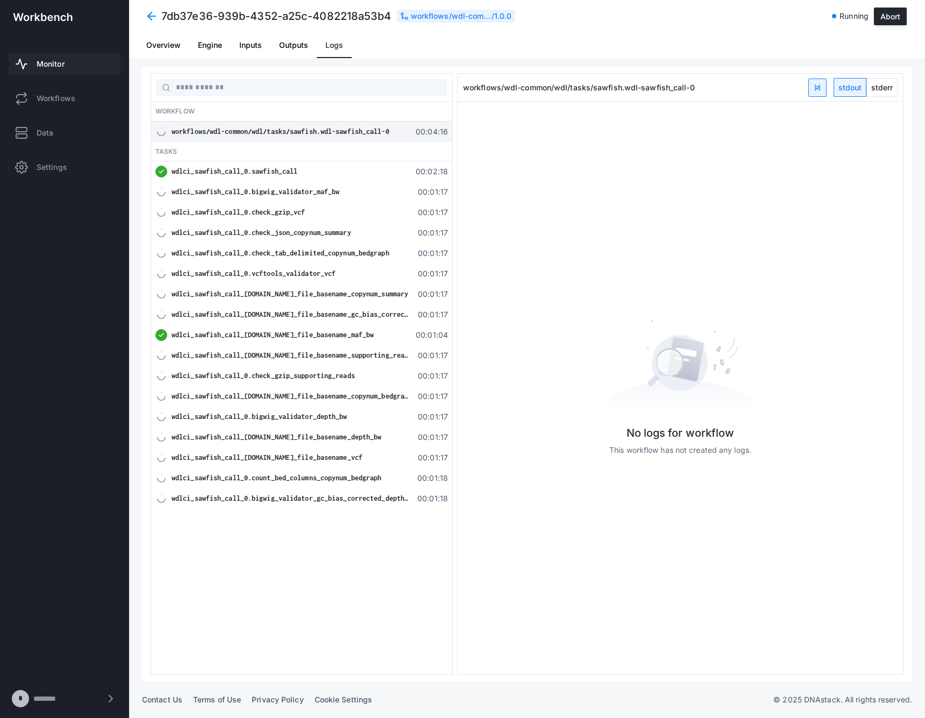
click at [154, 17] on span at bounding box center [151, 15] width 19 height 19
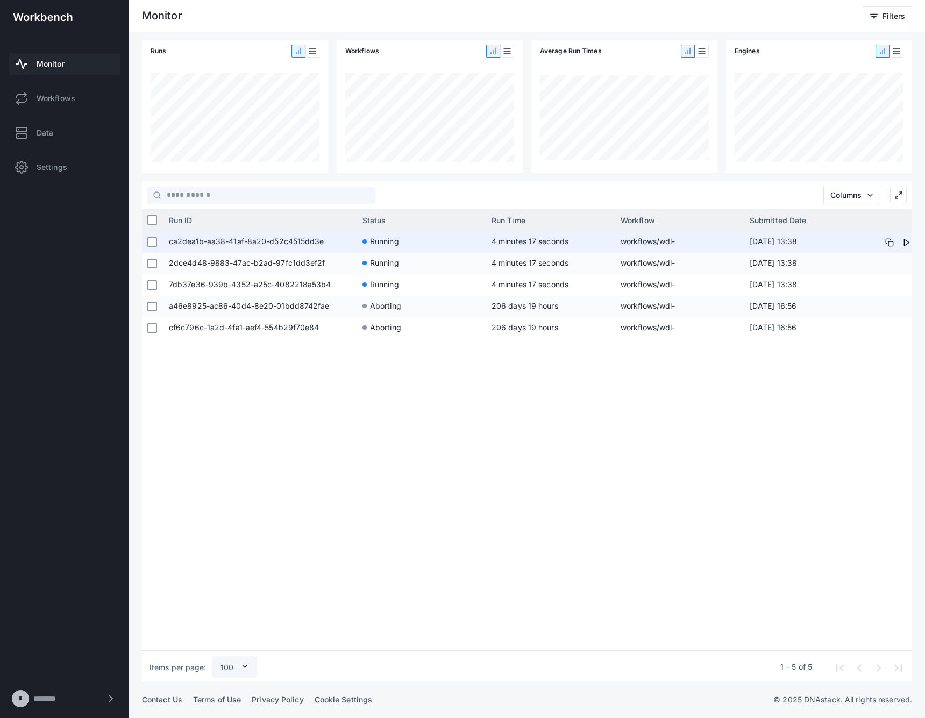
click at [297, 239] on span "ca2dea1b-aa38-41af-8a20-d52c4515dd3e" at bounding box center [260, 242] width 183 height 22
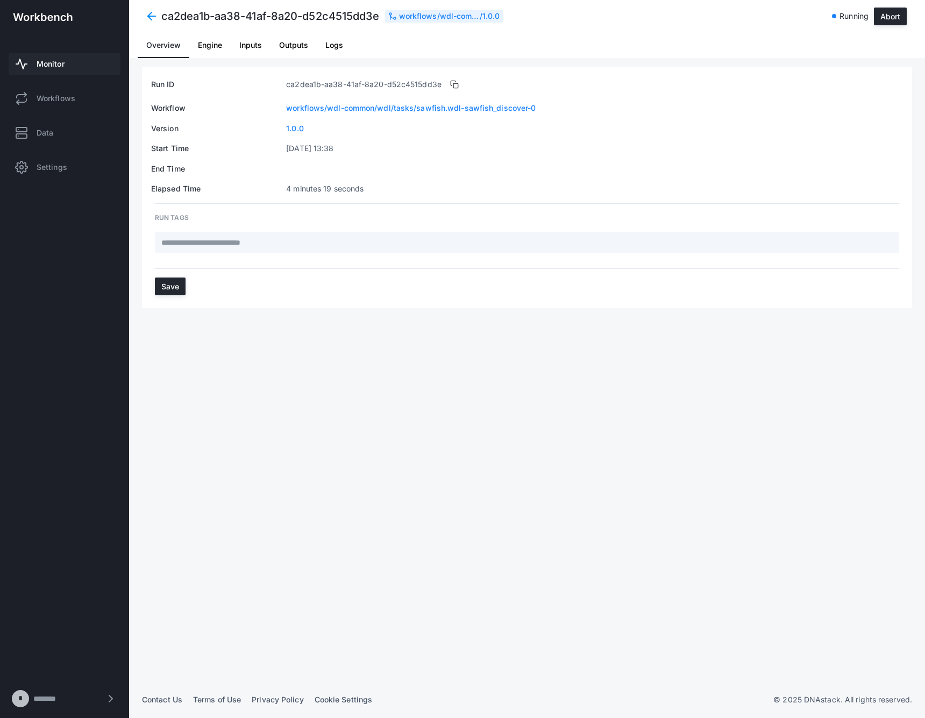
click at [319, 40] on link "Logs" at bounding box center [334, 45] width 35 height 26
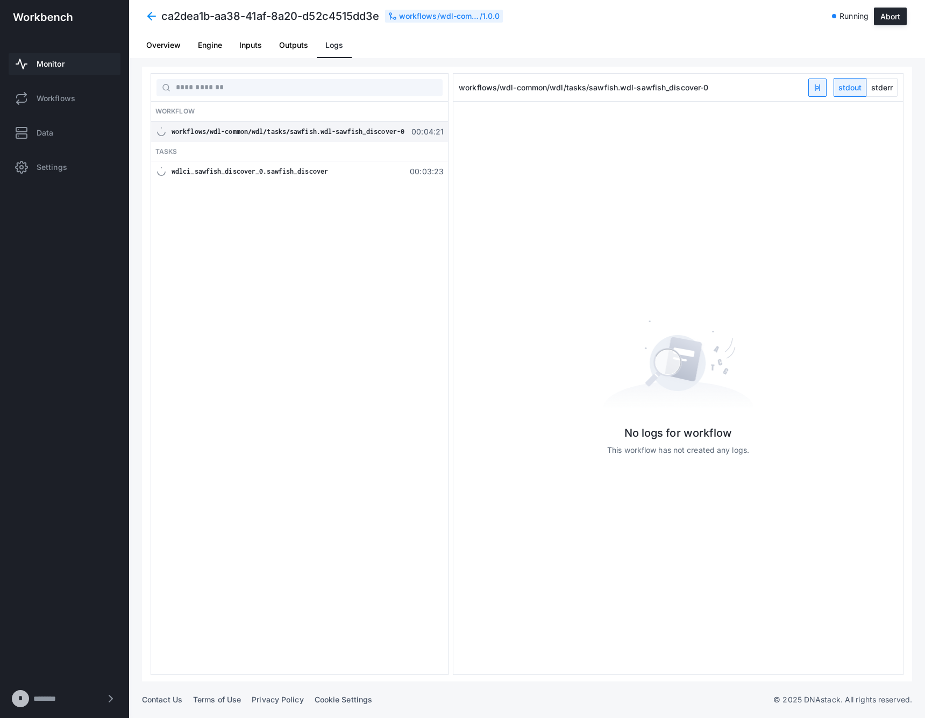
click at [260, 176] on div "wdlci_sawfish_discover_0.sawfish_discover" at bounding box center [288, 171] width 233 height 11
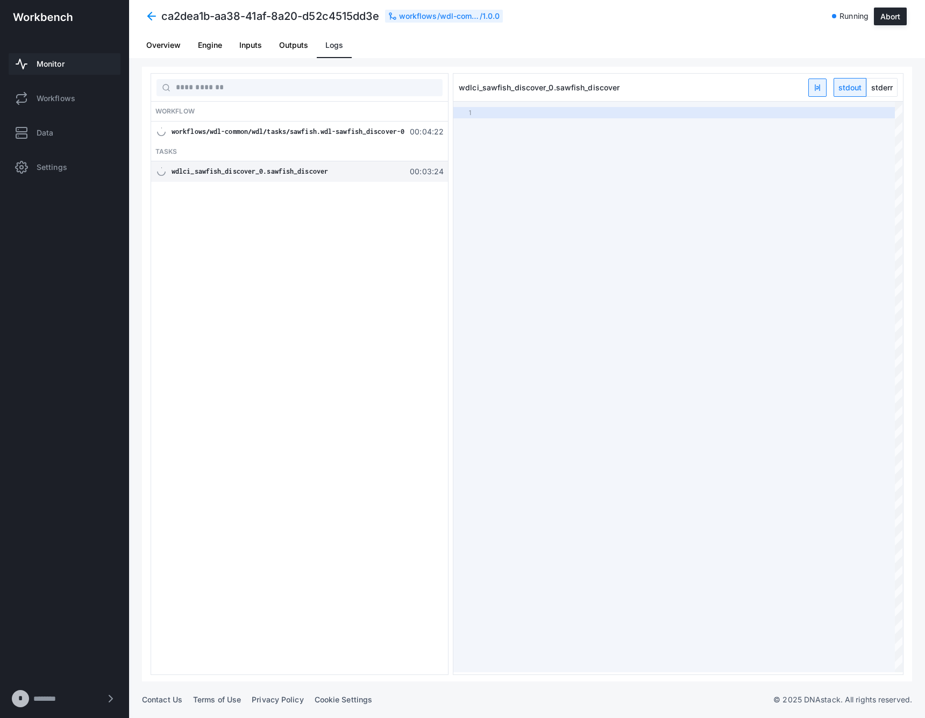
type textarea "**********"
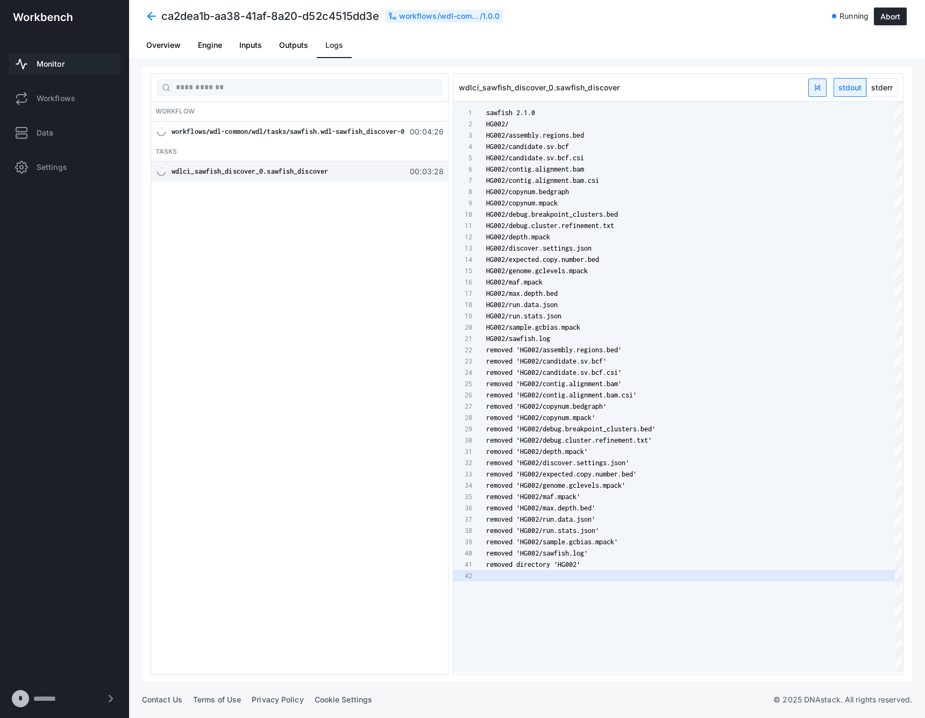
click at [880, 84] on span "stderr" at bounding box center [882, 88] width 30 height 18
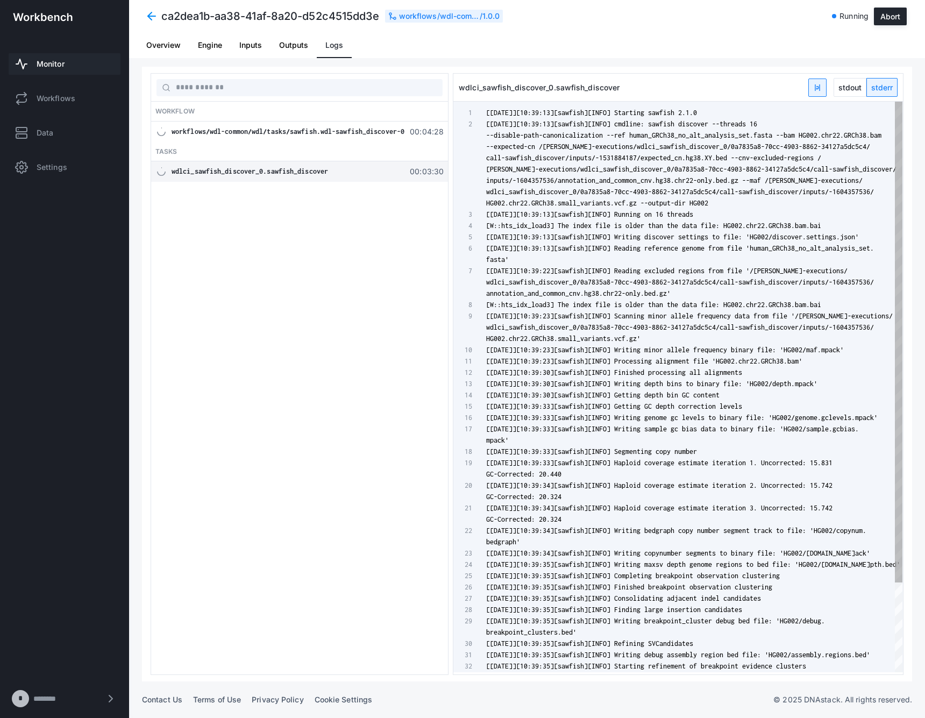
scroll to position [68, 0]
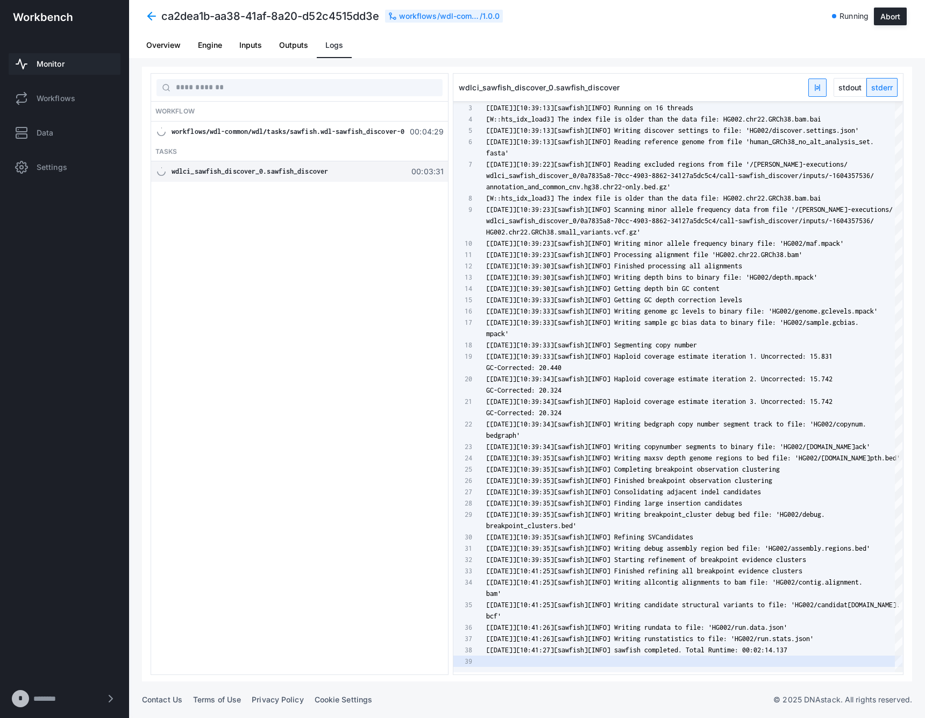
click at [146, 16] on span at bounding box center [151, 15] width 19 height 19
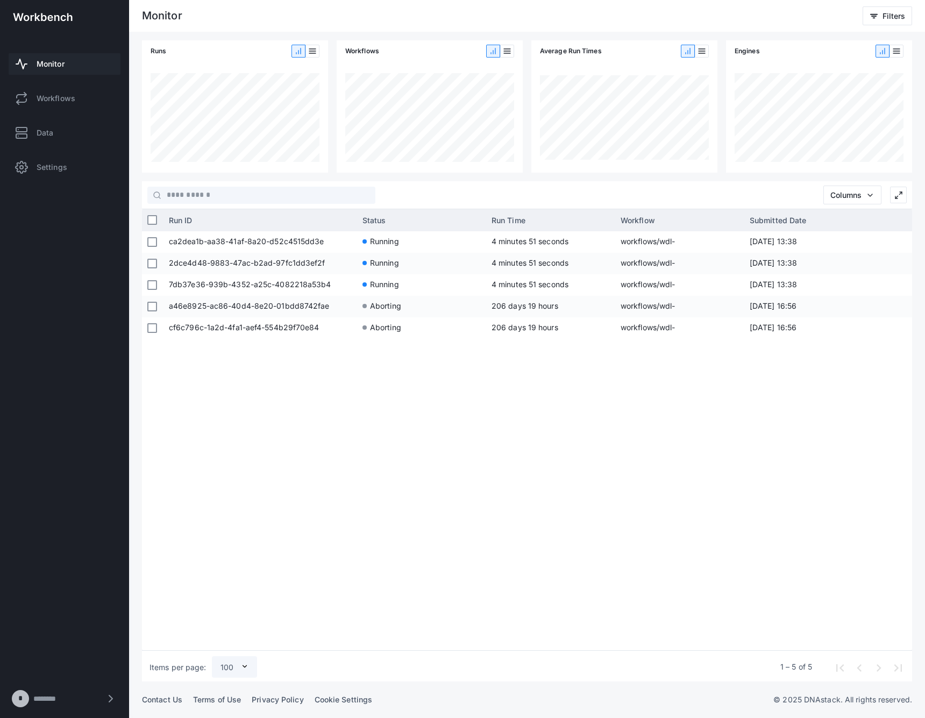
click at [641, 507] on div "ca2dea1b-aa38-41af-8a20-d52c4515dd3e Running 4 minutes 51 seconds workflows/wdl…" at bounding box center [538, 438] width 749 height 415
